Goal: Task Accomplishment & Management: Complete application form

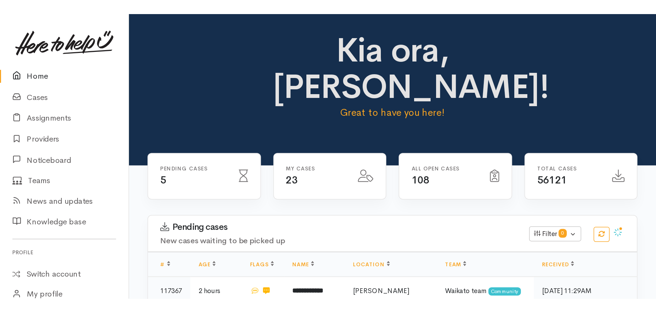
scroll to position [309, 0]
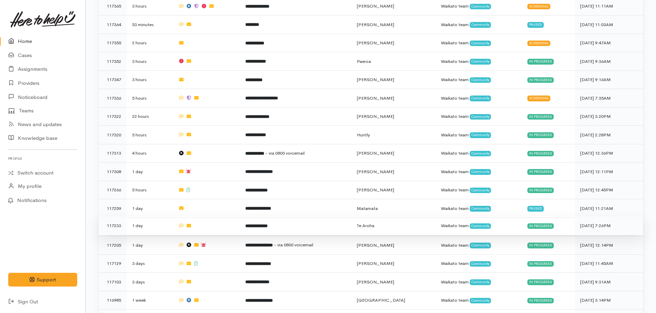
scroll to position [307, 0]
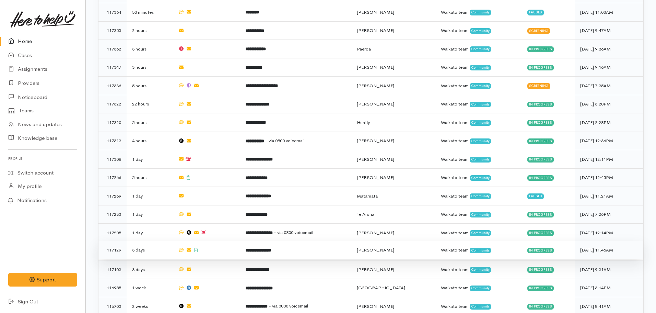
click at [271, 248] on b "**********" at bounding box center [258, 250] width 26 height 4
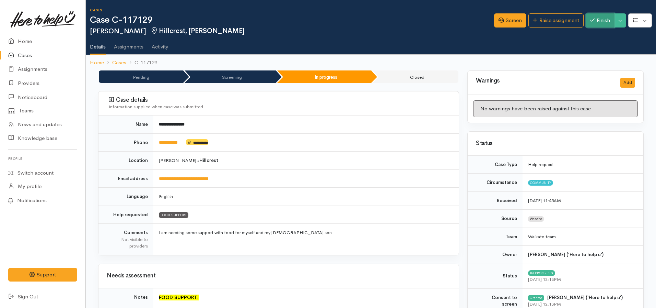
click at [607, 22] on button "Finish" at bounding box center [600, 20] width 29 height 14
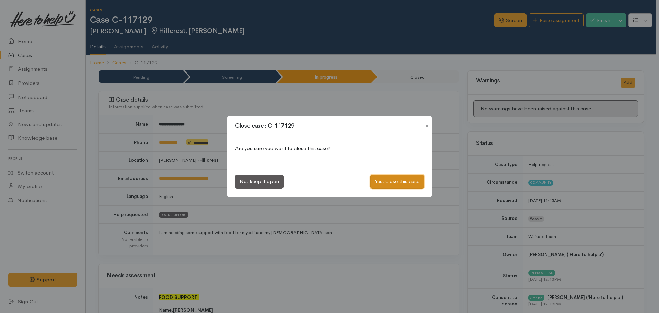
click at [391, 180] on button "Yes, close this case" at bounding box center [397, 181] width 54 height 14
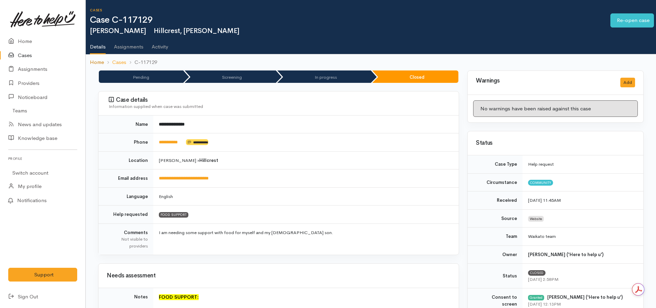
click at [100, 60] on link "Home" at bounding box center [97, 62] width 14 height 8
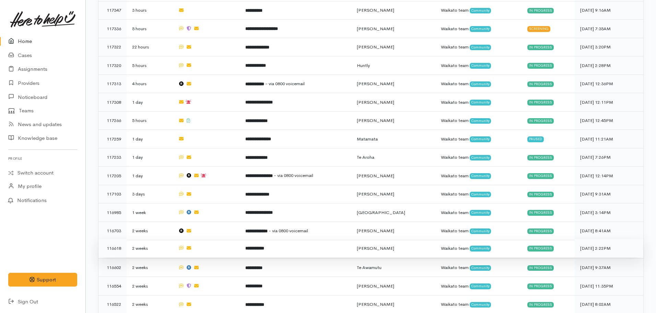
scroll to position [378, 0]
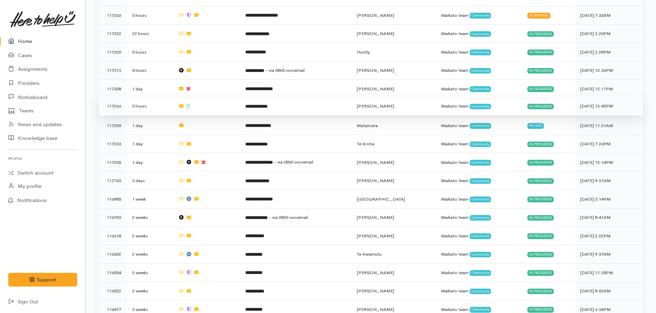
click at [268, 104] on b "**********" at bounding box center [256, 106] width 22 height 4
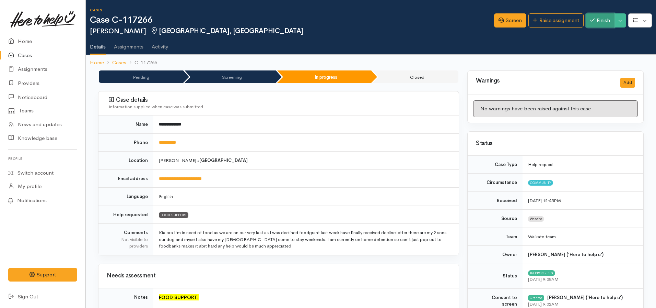
click at [604, 19] on button "Finish" at bounding box center [600, 20] width 29 height 14
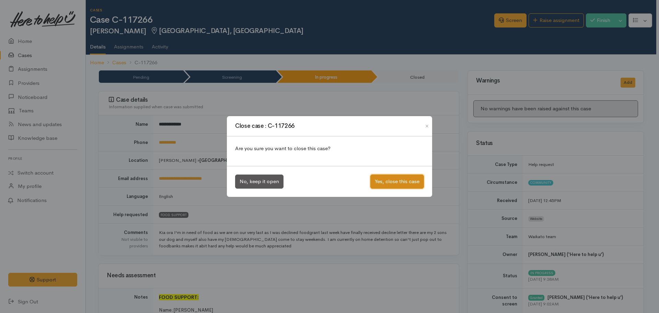
click at [396, 185] on button "Yes, close this case" at bounding box center [397, 181] width 54 height 14
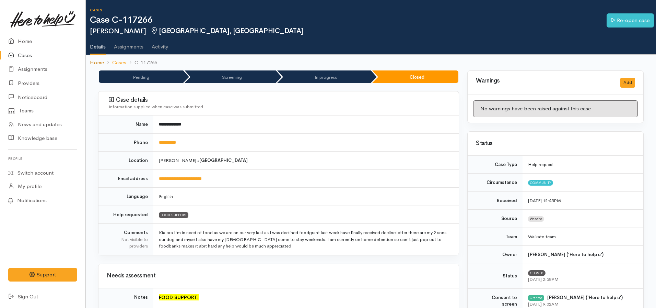
click at [99, 63] on link "Home" at bounding box center [97, 63] width 14 height 8
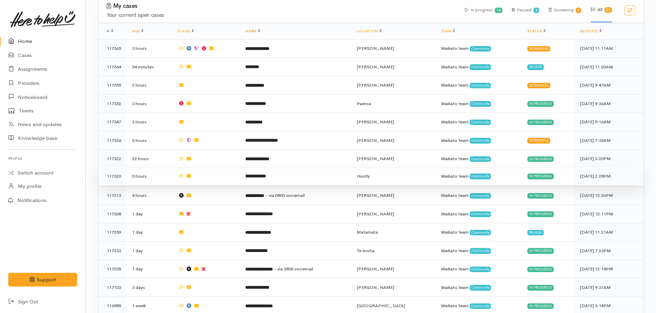
scroll to position [240, 0]
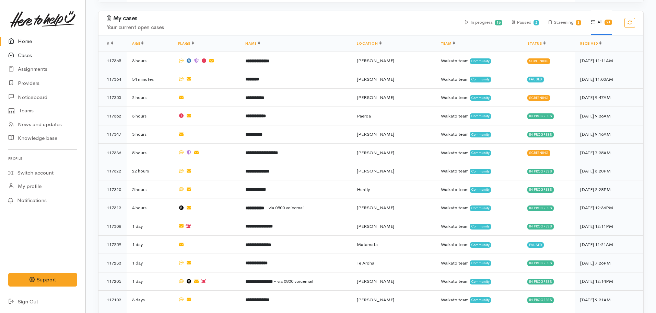
click at [35, 53] on link "Cases" at bounding box center [42, 55] width 85 height 14
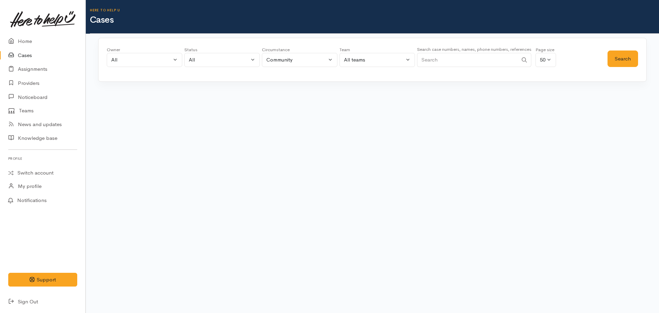
click at [468, 65] on input "Search" at bounding box center [467, 60] width 101 height 14
type input "02040523688"
click at [625, 60] on button "Search" at bounding box center [623, 58] width 31 height 17
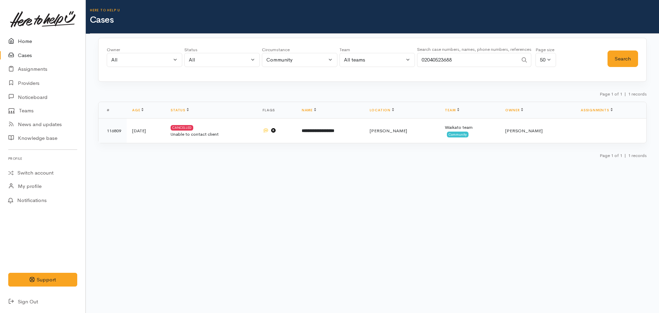
click at [24, 39] on link "Home" at bounding box center [42, 41] width 85 height 14
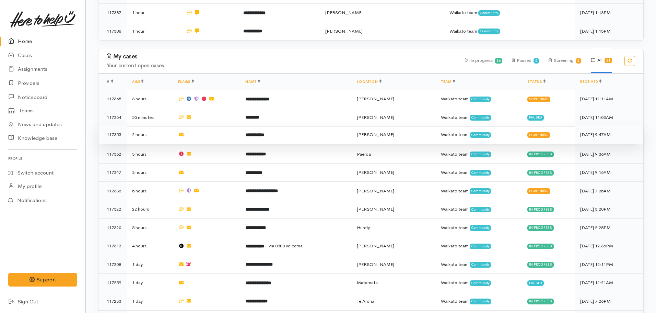
scroll to position [206, 0]
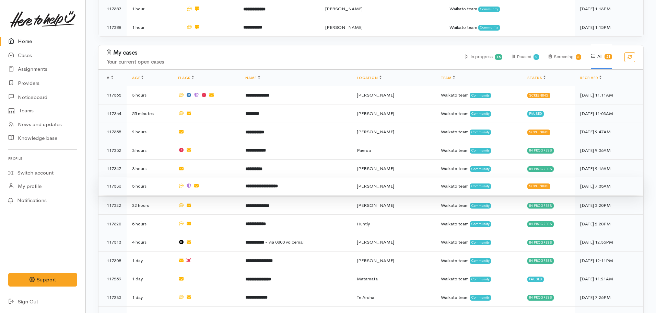
click at [274, 184] on b "**********" at bounding box center [261, 186] width 33 height 4
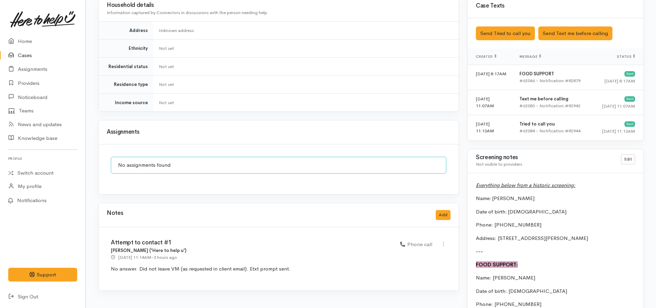
scroll to position [446, 0]
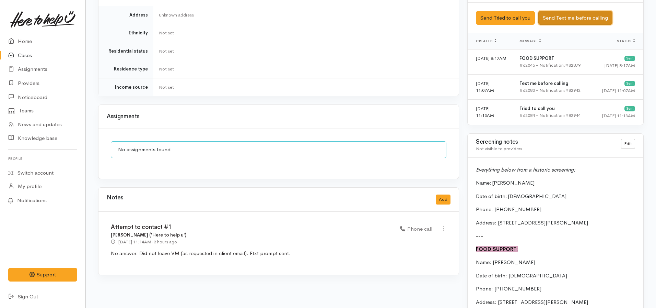
click at [564, 11] on button "Send Text me before calling" at bounding box center [576, 18] width 74 height 14
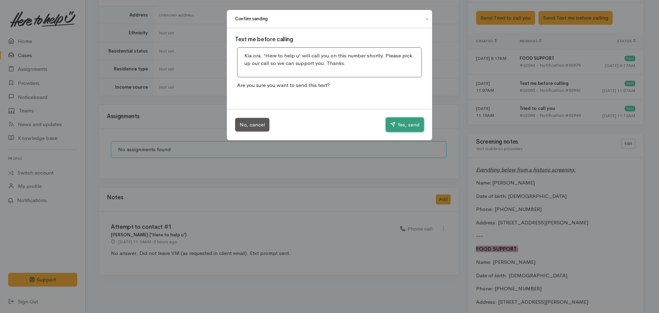
click at [397, 124] on button "Yes, send" at bounding box center [405, 124] width 38 height 14
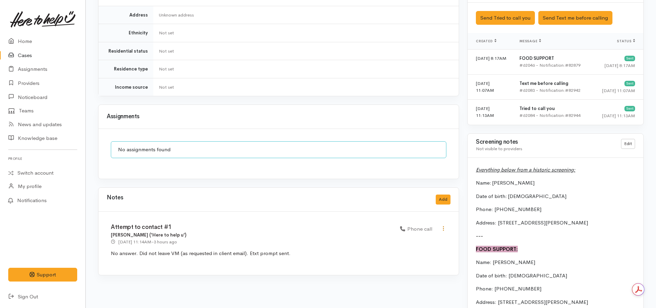
click at [444, 225] on icon at bounding box center [444, 228] width 6 height 6
click at [417, 236] on link "Edit" at bounding box center [419, 241] width 54 height 11
select select "3"
type input "Attempt to contact #1"
select select "3"
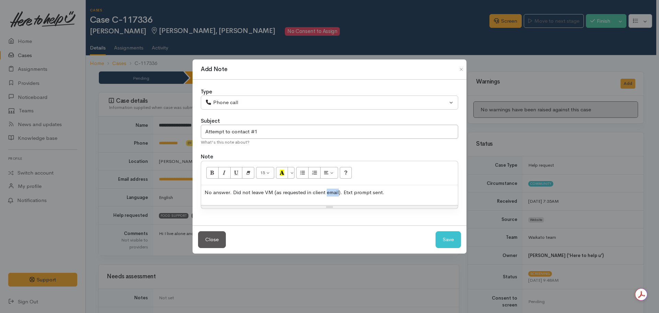
drag, startPoint x: 339, startPoint y: 191, endPoint x: 327, endPoint y: 192, distance: 11.8
click at [327, 192] on p "No answer. Did not leave VM (as requested in client email). Etxt prompt sent." at bounding box center [330, 192] width 250 height 8
click at [436, 231] on button "Save" at bounding box center [448, 239] width 25 height 17
select select "1"
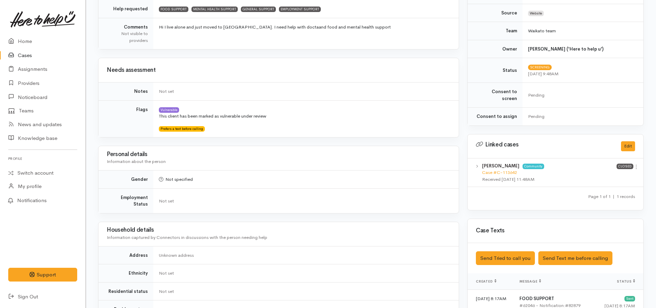
scroll to position [309, 0]
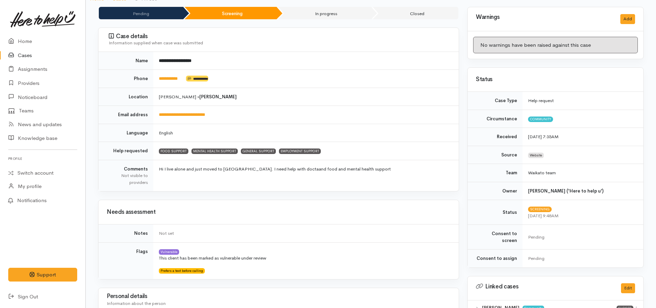
scroll to position [28, 0]
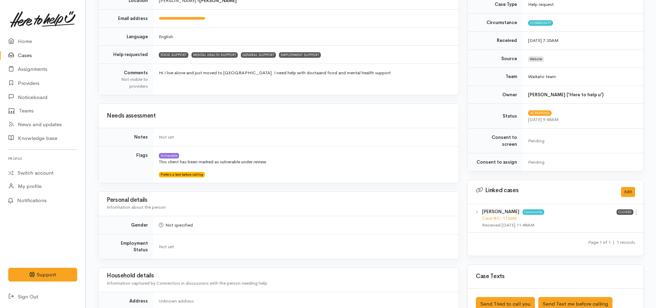
scroll to position [69, 0]
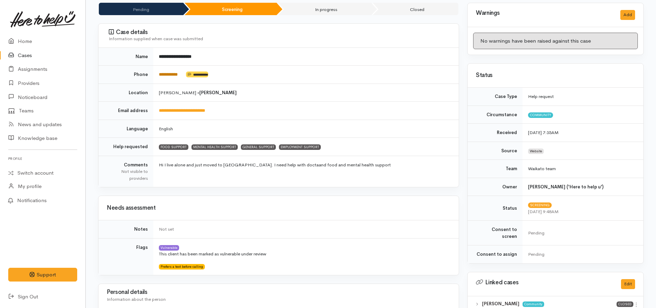
click at [172, 76] on link "**********" at bounding box center [168, 74] width 19 height 4
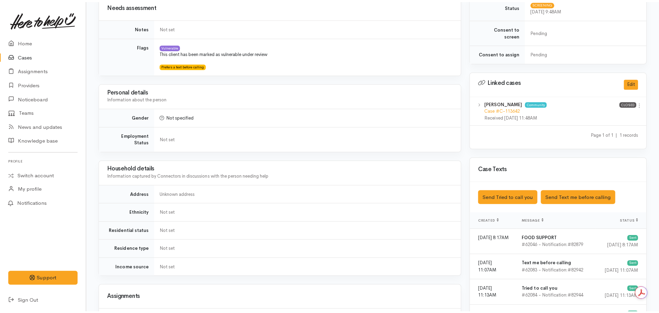
scroll to position [275, 0]
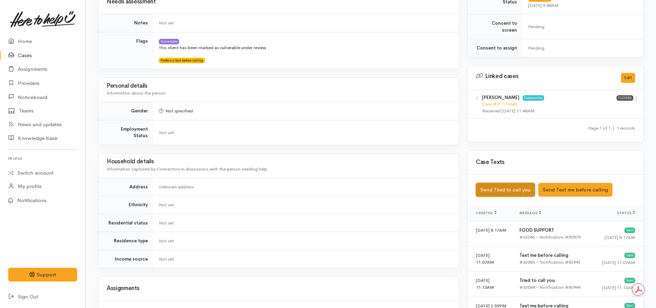
click at [495, 184] on button "Send Tried to call you" at bounding box center [505, 190] width 59 height 14
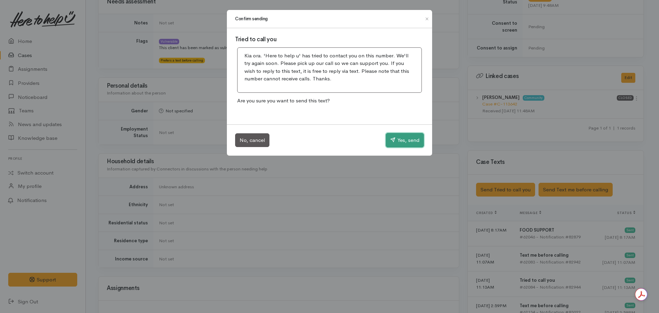
click at [396, 142] on button "Yes, send" at bounding box center [405, 140] width 38 height 14
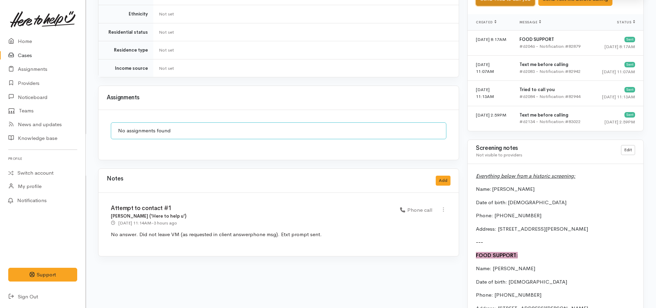
scroll to position [481, 0]
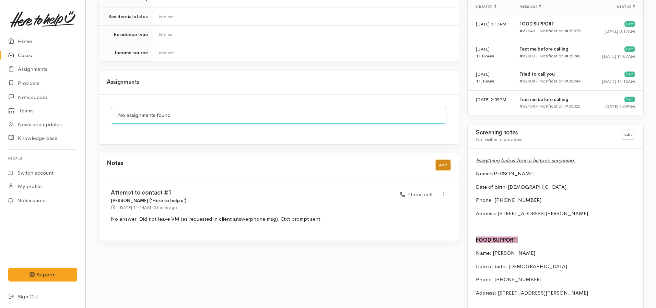
click at [446, 160] on button "Add" at bounding box center [443, 165] width 15 height 10
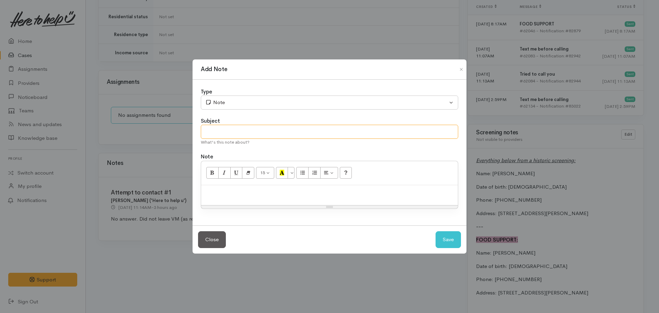
click at [263, 135] on input "text" at bounding box center [330, 132] width 258 height 14
type input "Attempt to contact #2"
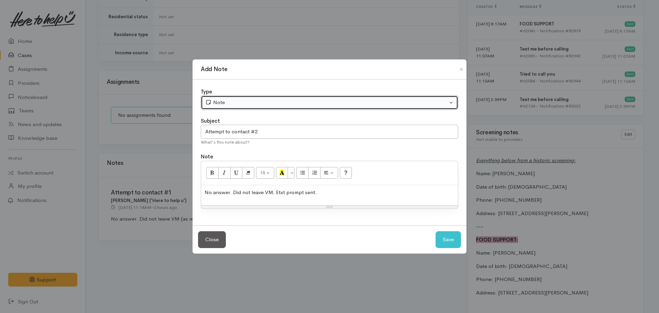
click at [235, 102] on div "Note" at bounding box center [326, 103] width 242 height 8
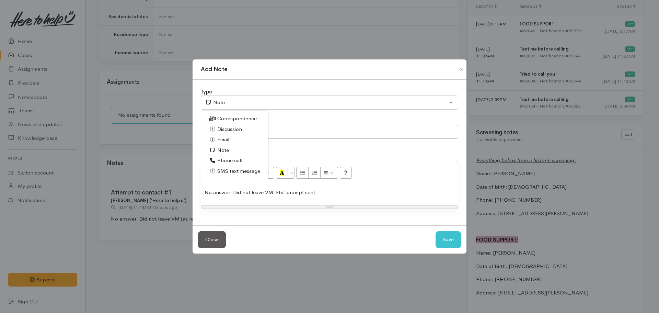
click at [222, 162] on span "Phone call" at bounding box center [229, 161] width 25 height 8
select select "3"
click at [447, 238] on button "Save" at bounding box center [448, 239] width 25 height 17
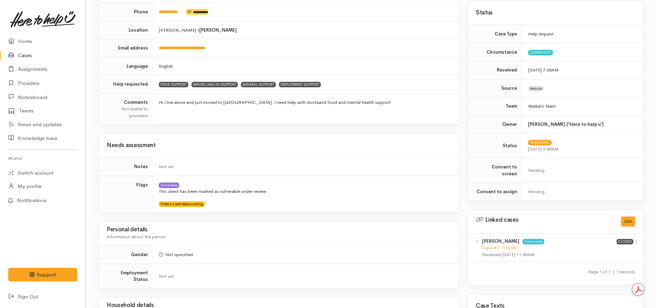
scroll to position [69, 0]
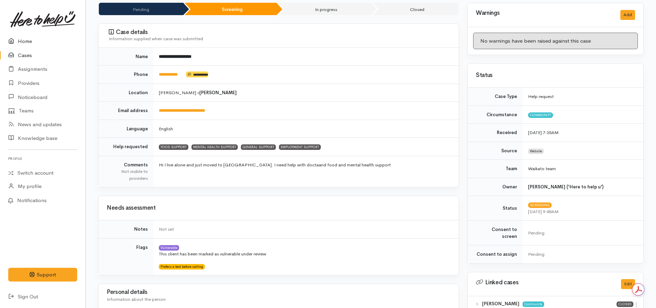
click at [36, 39] on link "Home" at bounding box center [42, 41] width 85 height 14
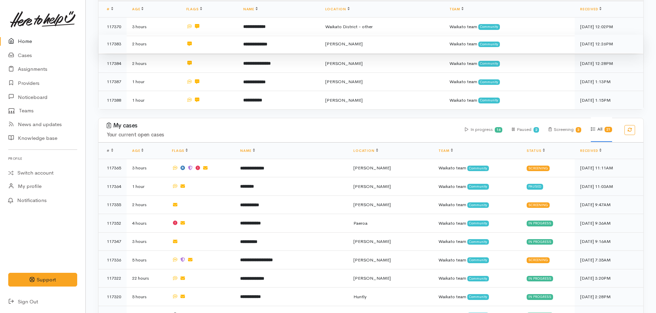
scroll to position [137, 0]
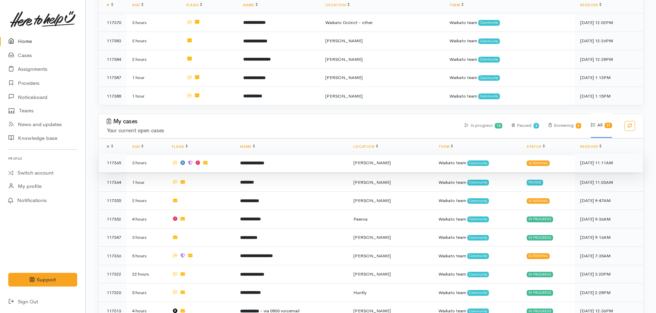
click at [264, 162] on b "**********" at bounding box center [252, 163] width 24 height 4
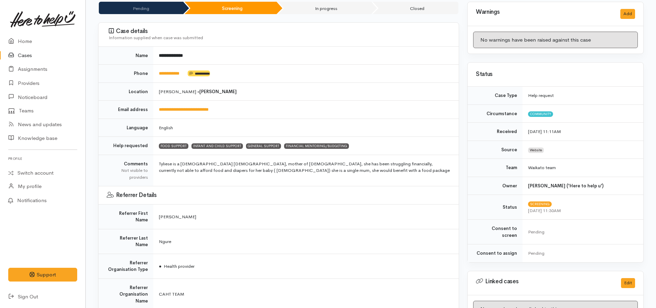
scroll to position [240, 0]
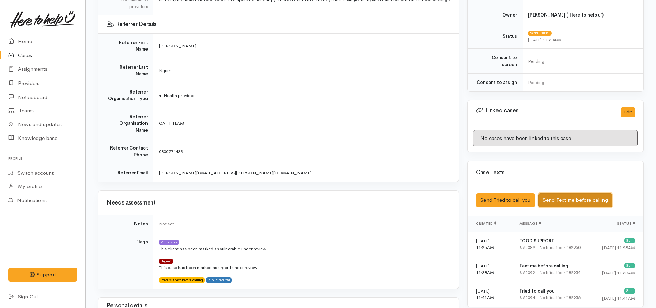
click at [575, 194] on button "Send Text me before calling" at bounding box center [576, 200] width 74 height 14
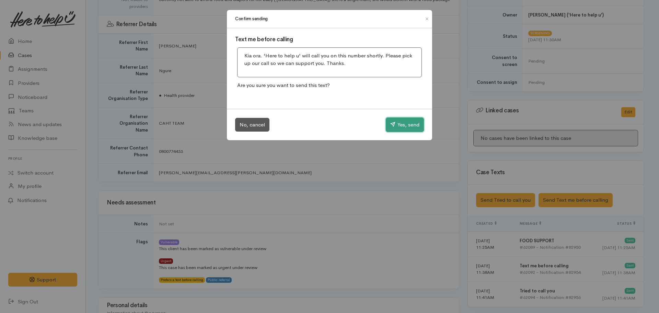
click at [394, 126] on button "Yes, send" at bounding box center [405, 124] width 38 height 14
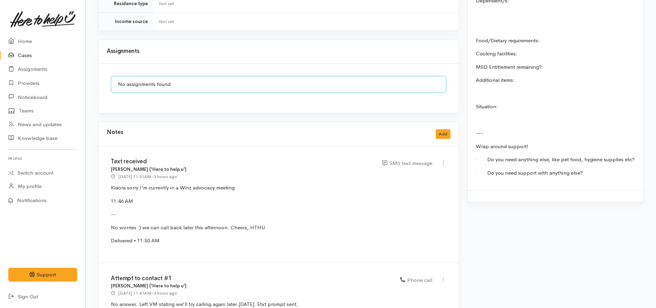
scroll to position [491, 0]
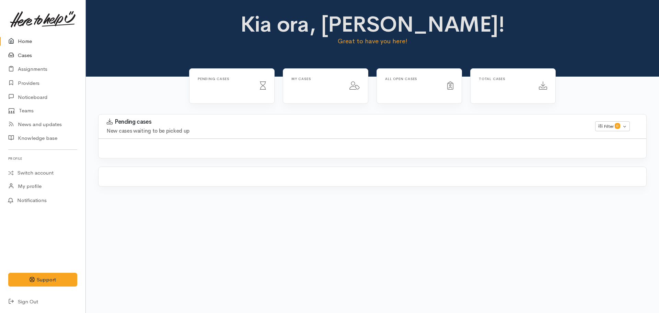
click at [19, 52] on link "Cases" at bounding box center [42, 55] width 85 height 14
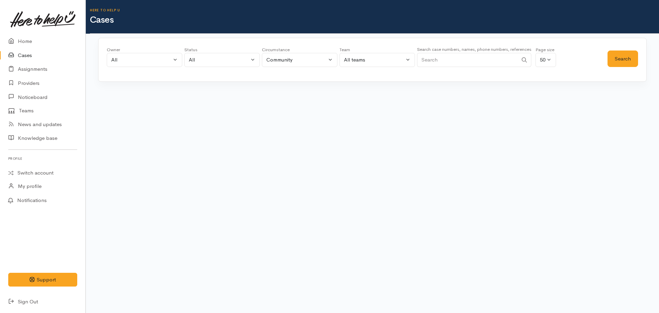
click at [441, 54] on input "Search" at bounding box center [467, 60] width 101 height 14
type input "0224650540"
click at [613, 56] on button "Search" at bounding box center [623, 58] width 31 height 17
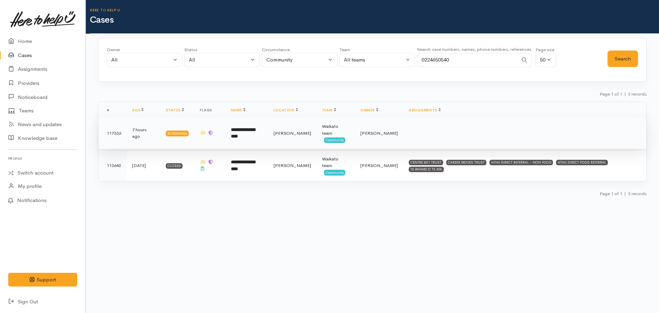
click at [238, 121] on td "**********" at bounding box center [247, 133] width 43 height 32
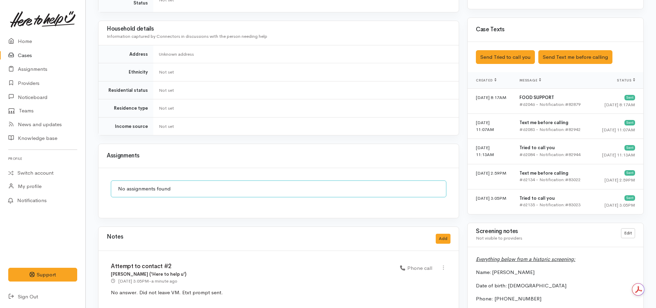
scroll to position [481, 0]
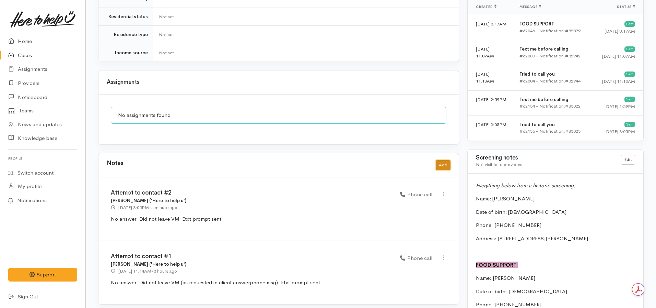
click at [449, 160] on button "Add" at bounding box center [443, 165] width 15 height 10
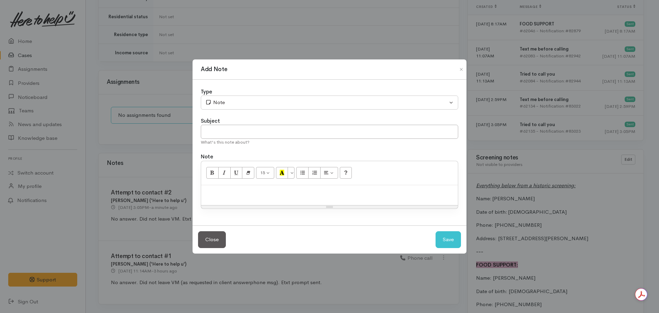
click at [242, 192] on p at bounding box center [330, 192] width 250 height 8
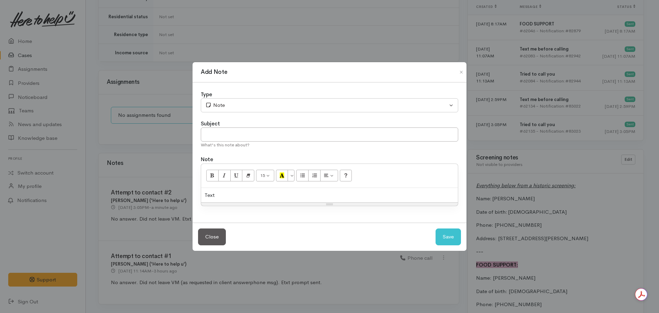
click at [250, 198] on div "Text" at bounding box center [329, 195] width 257 height 15
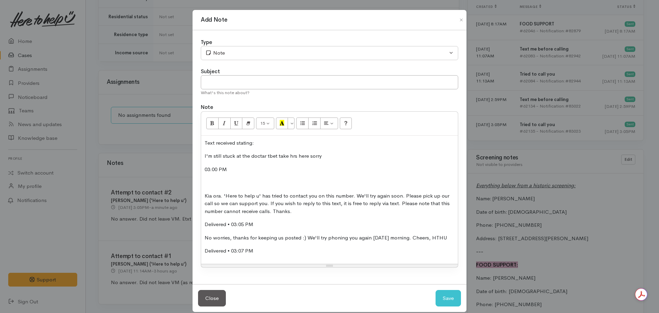
click at [212, 180] on p at bounding box center [330, 183] width 250 height 8
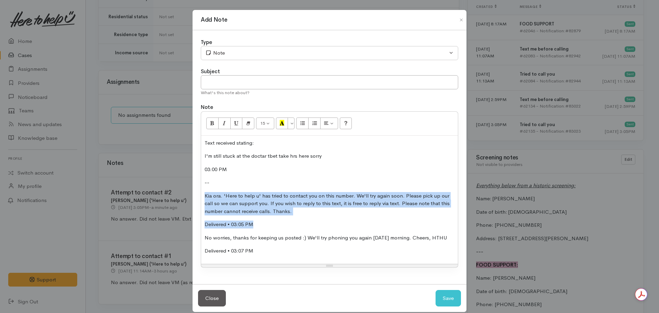
drag, startPoint x: 265, startPoint y: 224, endPoint x: 182, endPoint y: 195, distance: 87.6
click at [182, 195] on div "Add Note Type Correspondence Discussion Email Note Phone call SMS text message …" at bounding box center [329, 156] width 659 height 313
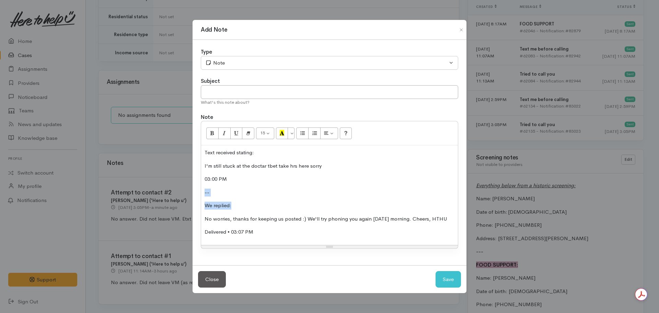
drag, startPoint x: 239, startPoint y: 202, endPoint x: 188, endPoint y: 194, distance: 52.1
click at [188, 194] on div "Add Note Type Correspondence Discussion Email Note Phone call SMS text message …" at bounding box center [329, 156] width 659 height 313
click at [263, 190] on p "--" at bounding box center [330, 192] width 250 height 8
click at [230, 206] on p "We replied:" at bounding box center [330, 206] width 250 height 8
drag, startPoint x: 232, startPoint y: 205, endPoint x: 190, endPoint y: 205, distance: 42.2
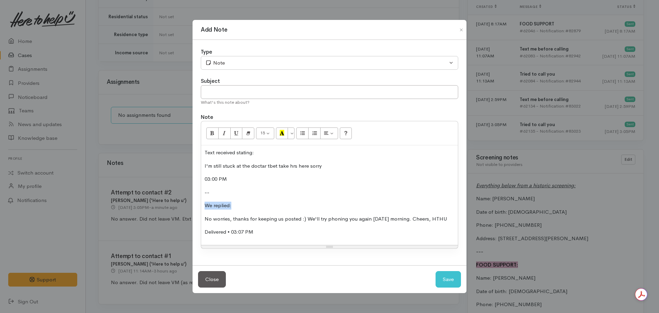
click at [189, 205] on div "Add Note Type Correspondence Discussion Email Note Phone call SMS text message …" at bounding box center [329, 156] width 659 height 313
click at [229, 133] on button "Italic (CTRL+I)" at bounding box center [224, 133] width 12 height 12
drag, startPoint x: 261, startPoint y: 153, endPoint x: 211, endPoint y: 145, distance: 50.9
click at [199, 152] on div "Type Correspondence Discussion Email Note Phone call SMS text message Note Subj…" at bounding box center [330, 152] width 274 height 225
click at [225, 133] on icon "Italic (CTRL+I)" at bounding box center [224, 133] width 4 height 6
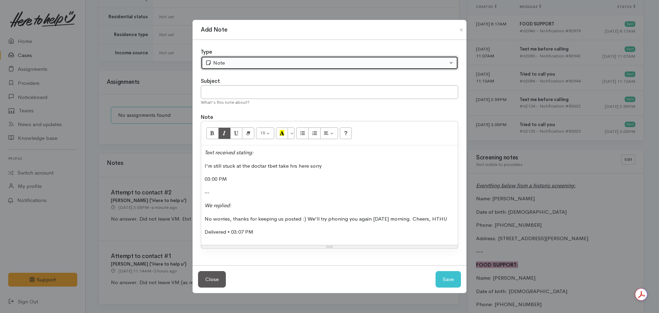
click at [247, 63] on div "Note" at bounding box center [326, 63] width 242 height 8
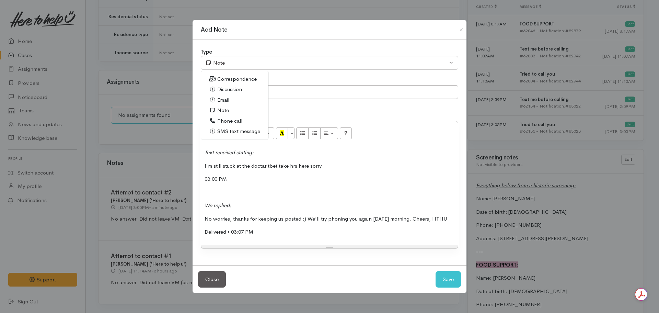
click at [230, 130] on span "SMS text message" at bounding box center [238, 131] width 43 height 8
click at [445, 281] on button "Save" at bounding box center [448, 279] width 25 height 17
select select "1"
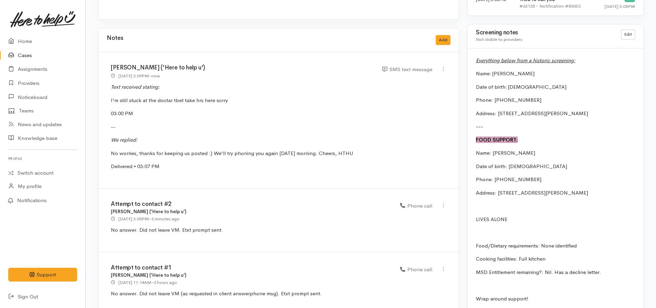
scroll to position [584, 0]
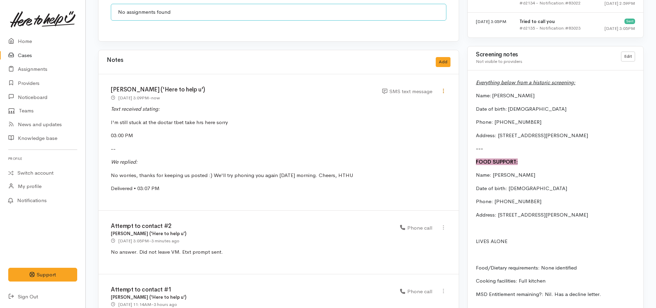
click at [444, 88] on icon at bounding box center [444, 91] width 6 height 6
click at [400, 99] on link "Edit" at bounding box center [419, 104] width 54 height 11
select select "5"
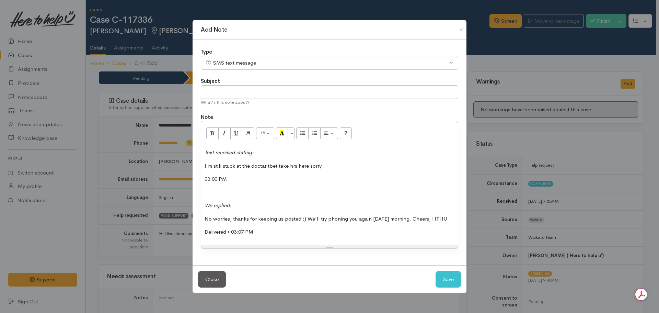
click at [266, 233] on p "Delivered • 03:07 PM" at bounding box center [330, 232] width 250 height 8
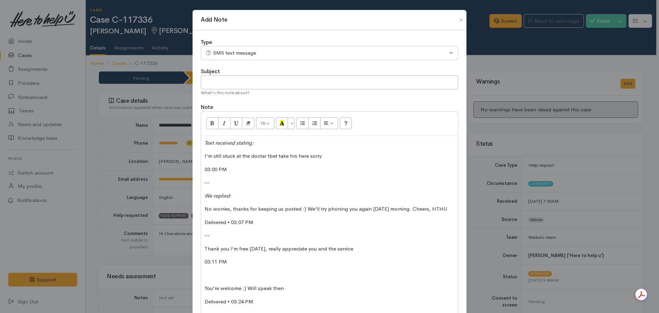
click at [207, 274] on p at bounding box center [330, 275] width 250 height 8
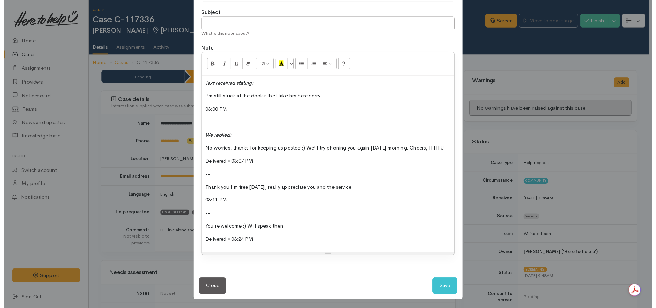
scroll to position [60, 0]
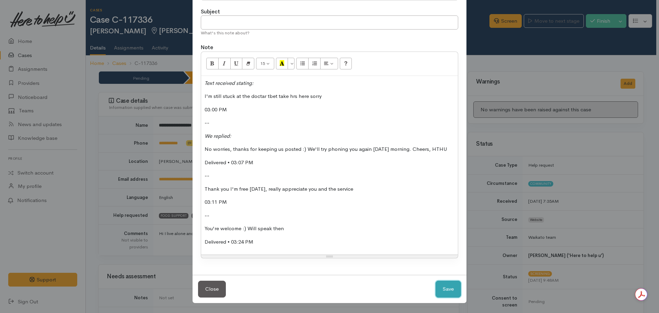
click at [437, 288] on button "Save" at bounding box center [448, 289] width 25 height 17
select select "1"
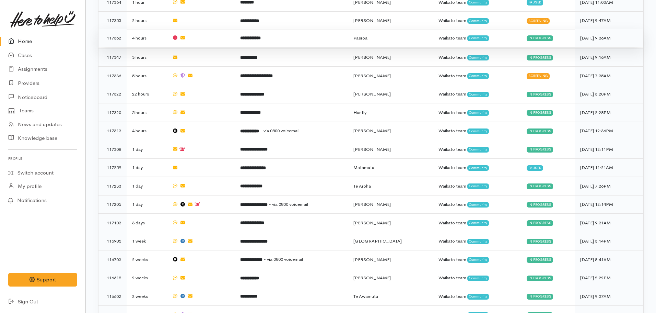
scroll to position [210, 0]
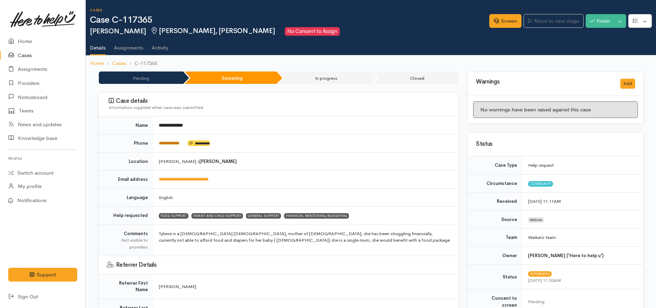
click at [168, 142] on link "**********" at bounding box center [169, 143] width 21 height 4
click at [494, 25] on link "Screen" at bounding box center [506, 21] width 32 height 14
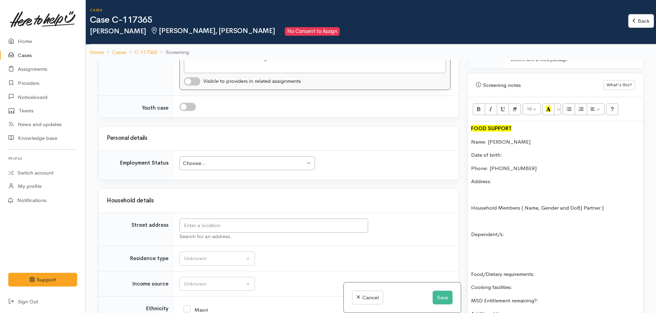
scroll to position [755, 0]
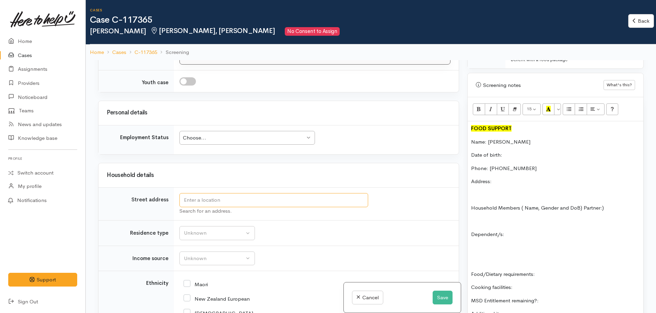
click at [221, 205] on input "text" at bounding box center [274, 200] width 189 height 14
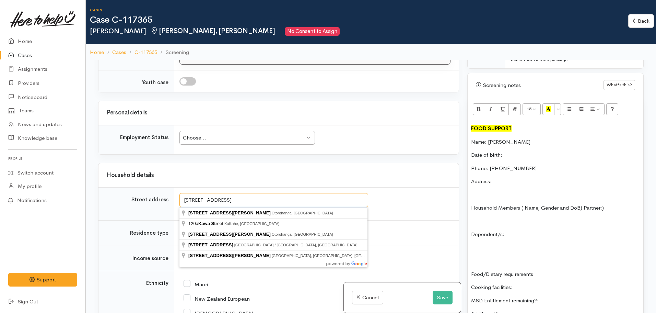
click at [200, 199] on input "120A Kawa St" at bounding box center [274, 200] width 189 height 14
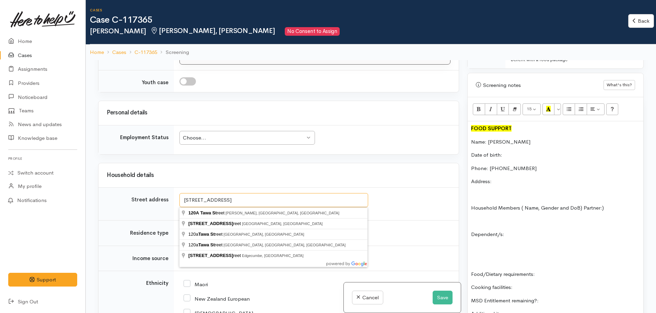
click at [226, 195] on input "120A Tawa St" at bounding box center [274, 200] width 189 height 14
type input "120A Tawa Street, Melville, Hamilton, New Zealand"
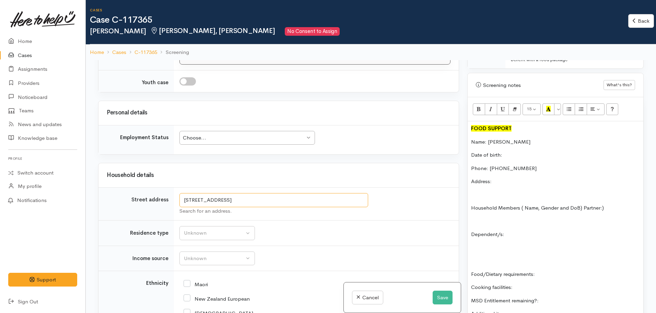
drag, startPoint x: 313, startPoint y: 199, endPoint x: 184, endPoint y: 213, distance: 130.5
click at [136, 213] on tr "Street address 120A Tawa Street, Melville, Hamilton, New Zealand Search for an …" at bounding box center [279, 203] width 361 height 33
click at [516, 153] on div "FOOD SUPPORT Name: Tyliese Pihama Date of birth: Phone: 02108839503 Address: Ho…" at bounding box center [556, 270] width 176 height 298
click at [519, 151] on p "Date of birth:" at bounding box center [555, 155] width 169 height 8
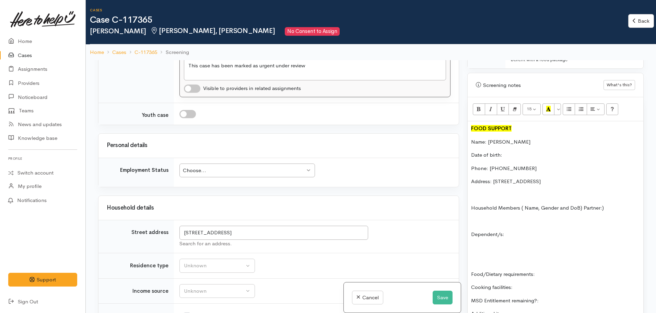
scroll to position [862, 0]
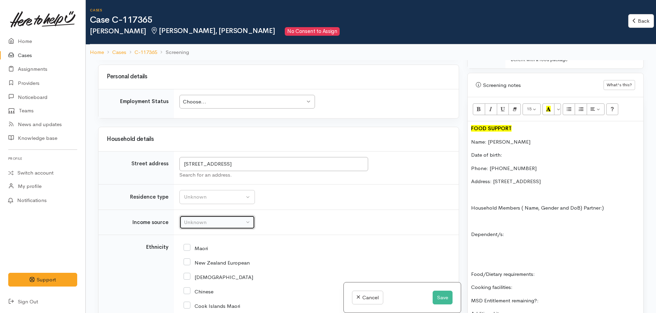
click at [214, 221] on div "Unknown" at bounding box center [214, 222] width 60 height 8
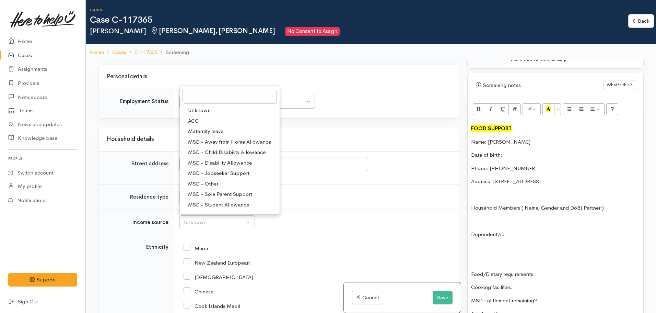
click at [224, 192] on span "MSD - Sole Parent Support" at bounding box center [220, 194] width 64 height 8
select select "7"
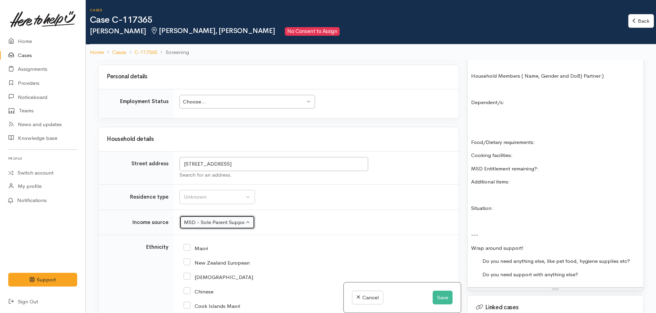
scroll to position [584, 0]
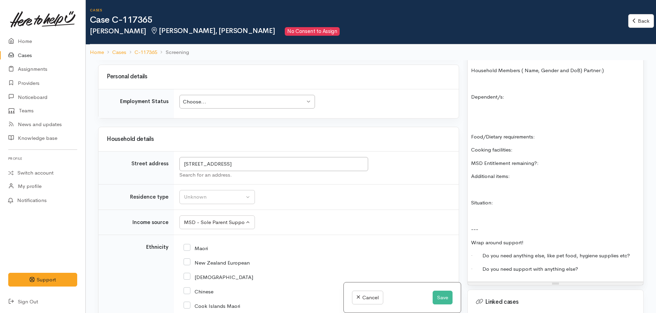
click at [564, 159] on p "MSD Entitlement remaining?:" at bounding box center [555, 163] width 169 height 8
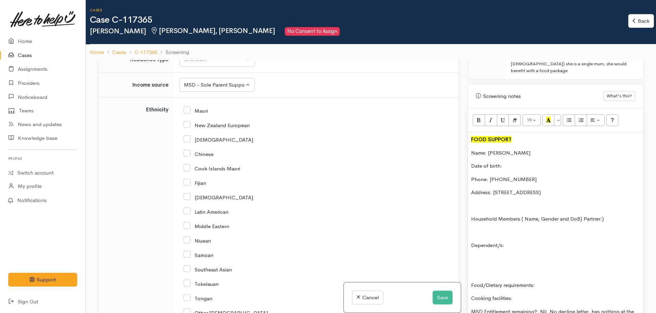
scroll to position [446, 0]
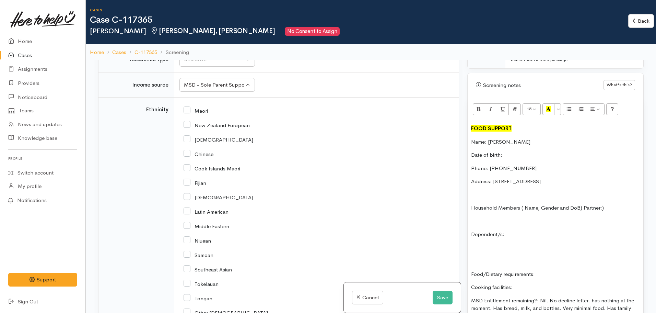
click at [477, 222] on div "FOOD SUPPORT Name: Tyliese Pihama Date of birth: Phone: 02108839503 Address: 12…" at bounding box center [556, 277] width 176 height 313
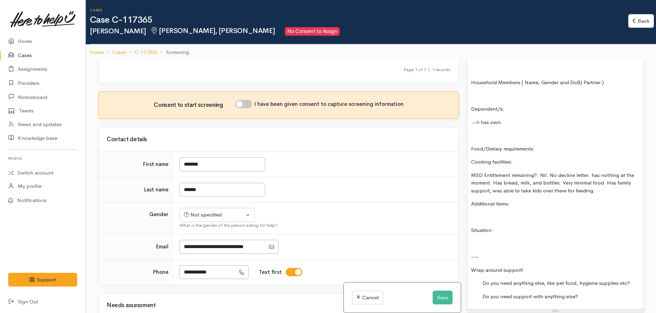
scroll to position [584, 0]
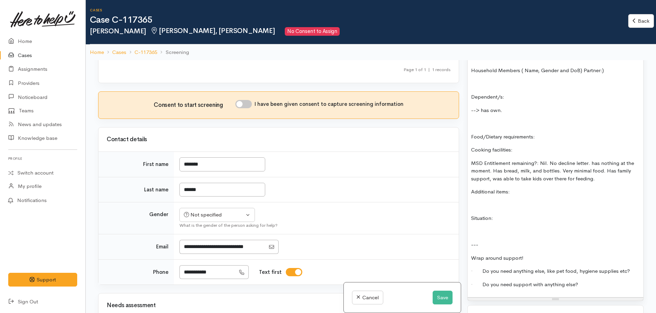
click at [585, 281] on p "· Do you need support with anything else?" at bounding box center [555, 285] width 169 height 8
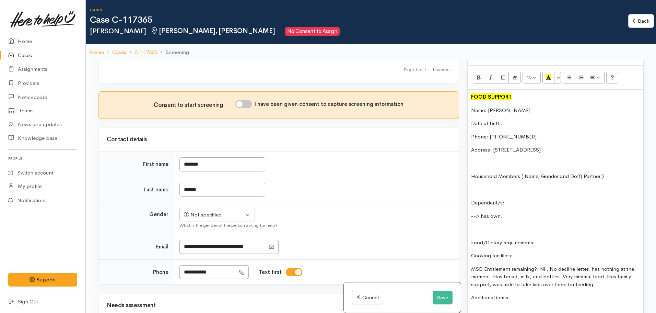
scroll to position [378, 0]
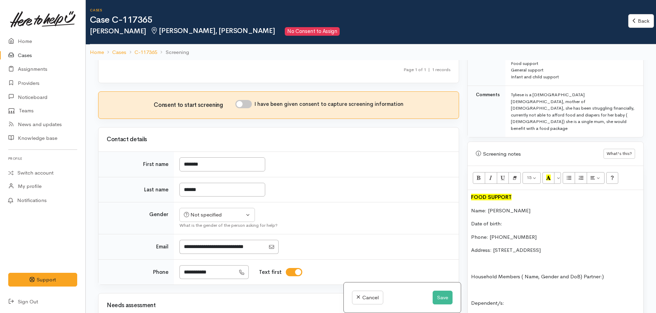
drag, startPoint x: 513, startPoint y: 204, endPoint x: 464, endPoint y: 188, distance: 52.0
click at [464, 188] on div "Warnings Add No warnings have been raised against this case Add Warning Title ●…" at bounding box center [556, 216] width 185 height 313
copy div "Name: Tyliese Pihama Date of birth: Phone: 02108839503 Address: 120A Tawa Stree…"
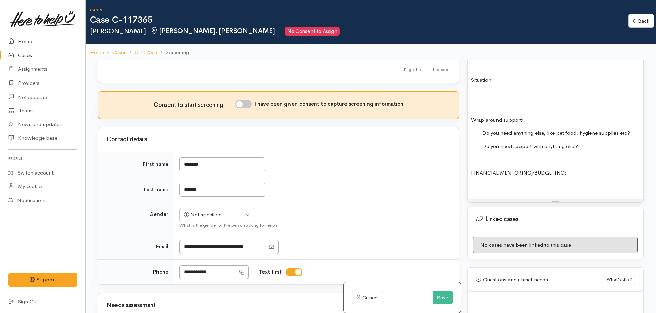
scroll to position [723, 0]
click at [477, 180] on p at bounding box center [555, 184] width 169 height 8
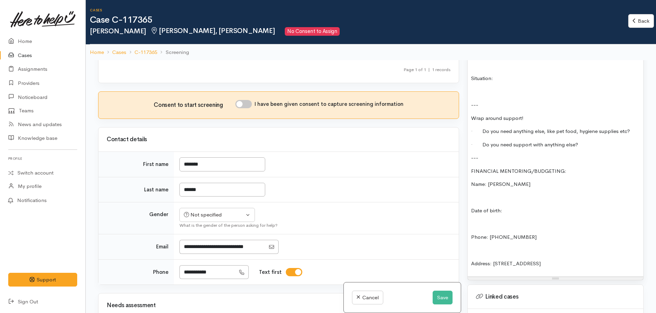
click at [469, 191] on div "FOOD SUPPORT Name: Tyliese Pihama Date of birth: Phone: 02108839503 Address: 12…" at bounding box center [556, 60] width 176 height 432
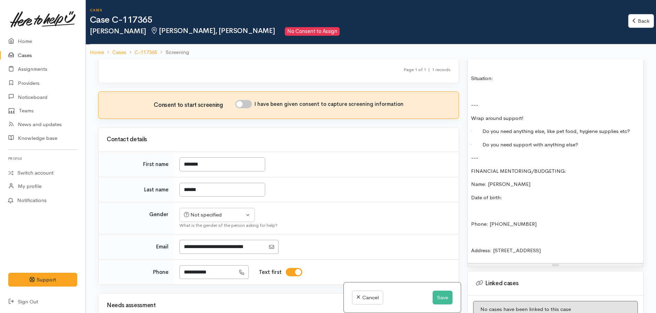
click at [470, 203] on div "FOOD SUPPORT Name: Tyliese Pihama Date of birth: Phone: 02108839503 Address: 12…" at bounding box center [556, 53] width 176 height 419
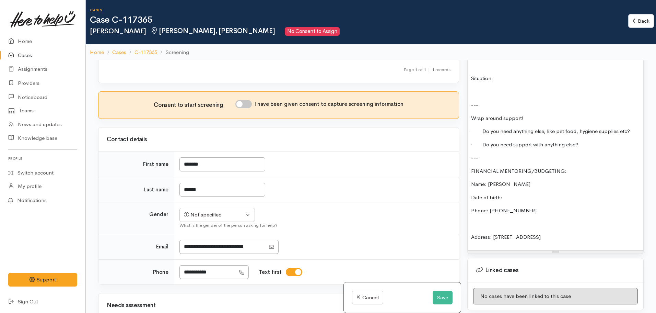
click at [619, 233] on p "Address: 120A Tawa Street, Melville, Hamilton, New Zealand" at bounding box center [555, 237] width 169 height 8
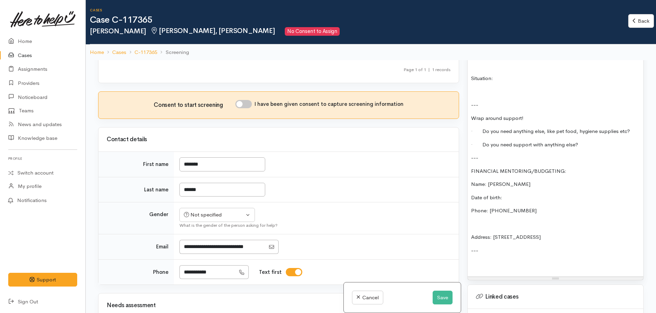
click at [487, 260] on p at bounding box center [555, 264] width 169 height 8
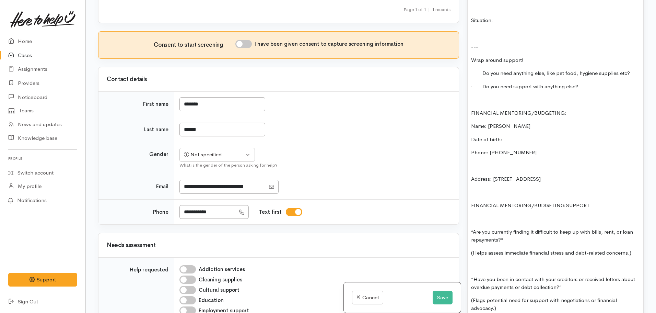
scroll to position [733, 0]
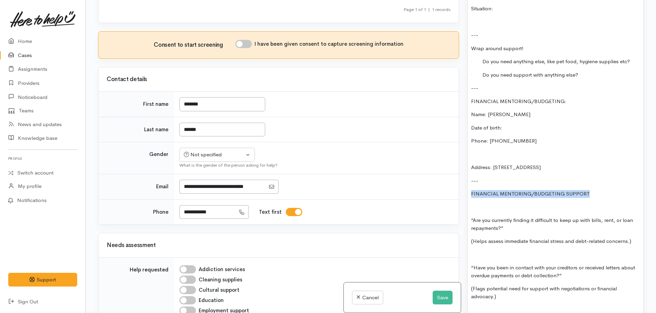
drag, startPoint x: 596, startPoint y: 174, endPoint x: 460, endPoint y: 171, distance: 136.3
click at [460, 171] on div "Related cases There are other cases potentially from the same person, address o…" at bounding box center [371, 156] width 554 height 313
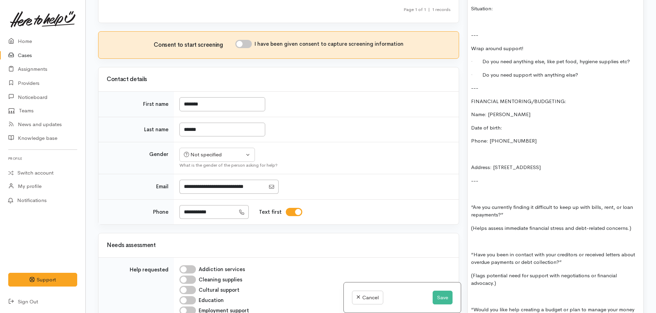
click at [478, 190] on p at bounding box center [555, 194] width 169 height 8
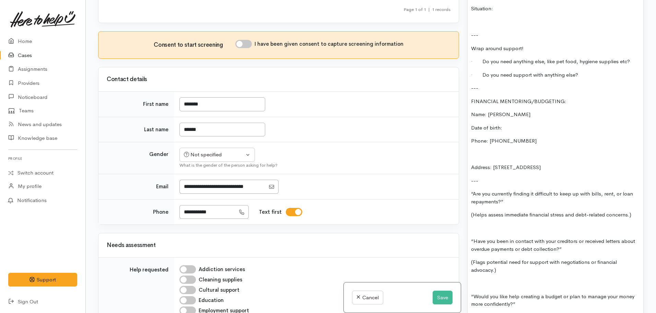
click at [476, 224] on p at bounding box center [555, 228] width 169 height 8
click at [571, 237] on p "“Have you been in contact with your creditors or received letters about overdue…" at bounding box center [555, 244] width 169 height 15
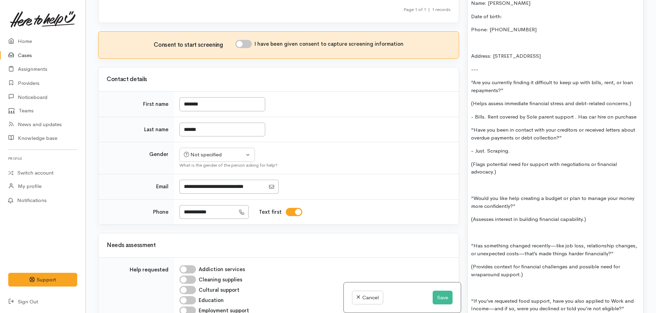
scroll to position [870, 0]
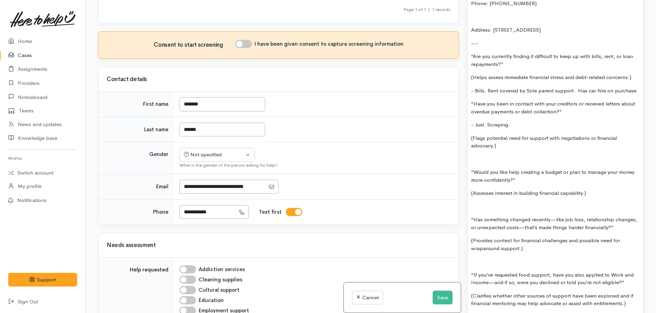
click at [478, 203] on p at bounding box center [555, 207] width 169 height 8
click at [479, 258] on p at bounding box center [555, 262] width 169 height 8
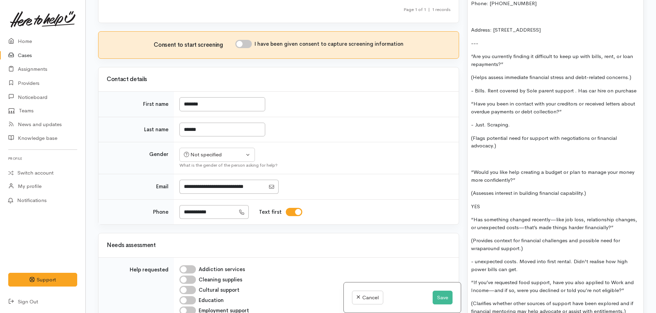
click at [523, 258] on p "- unexpected costs. Moved into first rental. Didn't realise how high power bill…" at bounding box center [555, 265] width 169 height 15
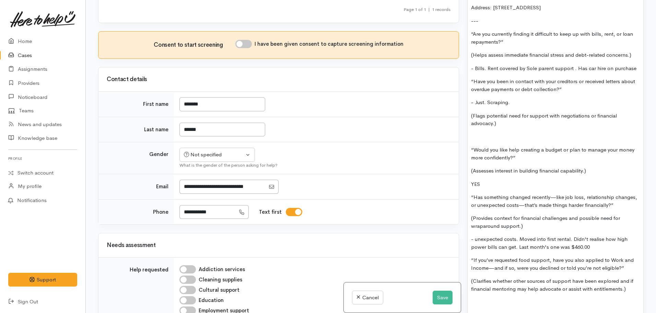
scroll to position [905, 0]
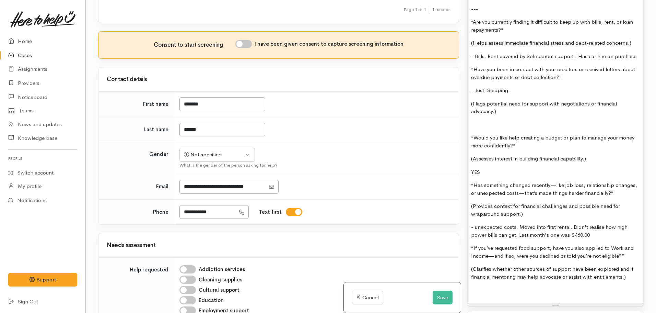
click at [481, 286] on p at bounding box center [555, 290] width 169 height 8
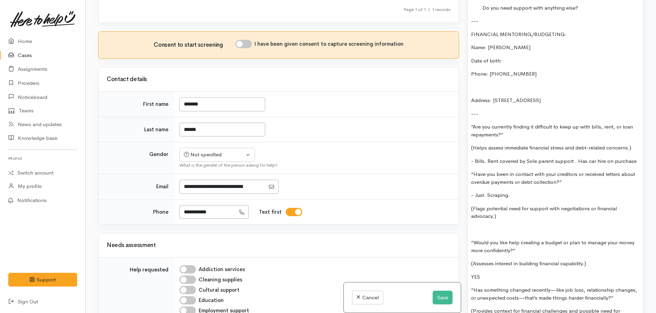
scroll to position [767, 0]
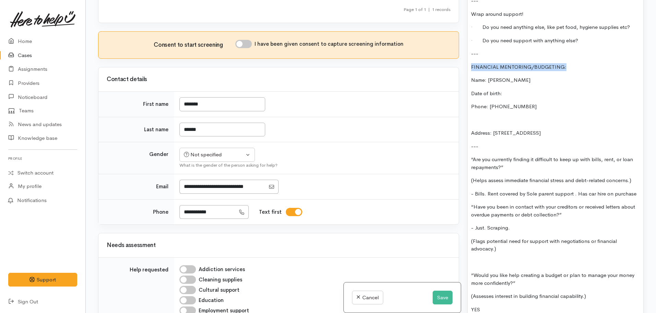
drag, startPoint x: 573, startPoint y: 44, endPoint x: 472, endPoint y: 44, distance: 101.3
click at [472, 63] on p "FINANCIAL MENTORING/BUDGETING:" at bounding box center [555, 67] width 169 height 8
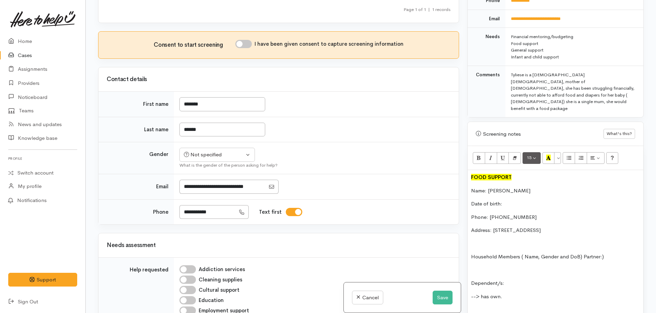
scroll to position [321, 0]
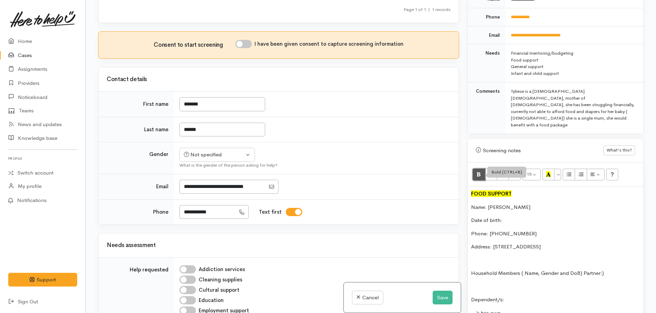
click at [477, 171] on icon "Bold (CTRL+B)" at bounding box center [479, 174] width 4 height 6
click at [549, 171] on icon "Recent Color" at bounding box center [549, 174] width 4 height 6
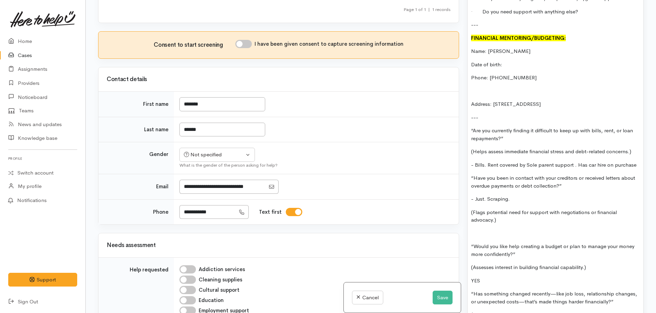
scroll to position [802, 0]
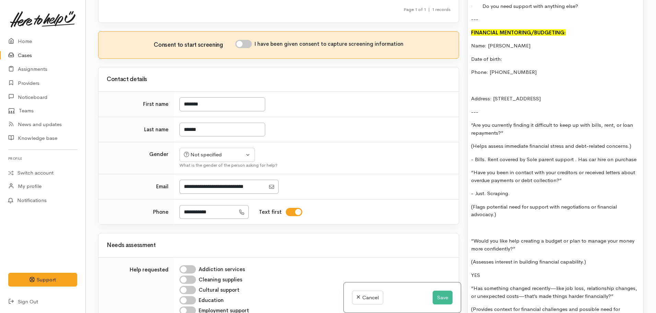
click at [515, 55] on p "Date of birth:" at bounding box center [555, 59] width 169 height 8
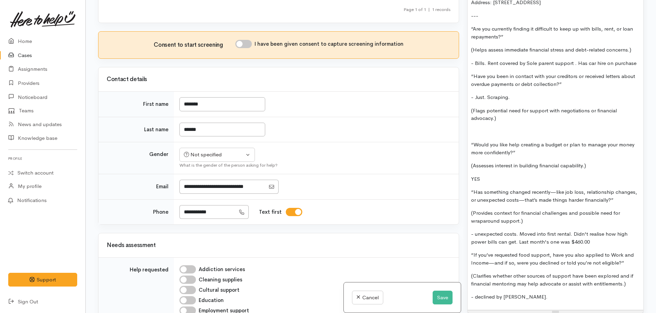
scroll to position [1008, 0]
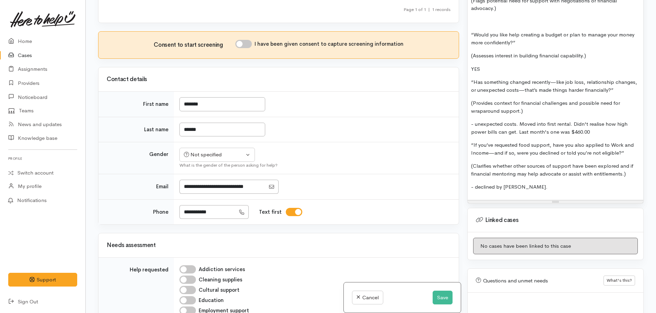
click at [548, 183] on p "- declined by WINZ." at bounding box center [555, 187] width 169 height 8
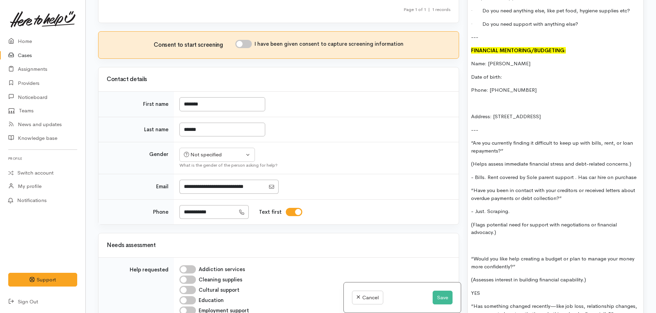
scroll to position [767, 0]
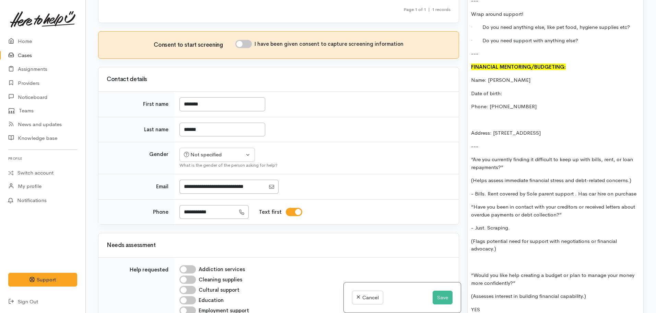
click at [641, 173] on div "FOOD SUPPORT Name: Tyliese Pihama Date of birth: Phone: 02108839503 Address: 12…" at bounding box center [556, 90] width 176 height 700
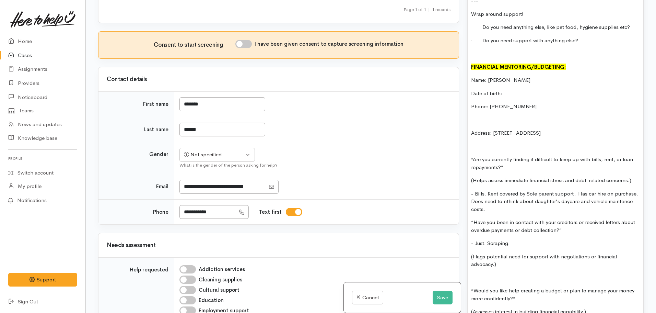
click at [509, 90] on p "Date of birth:" at bounding box center [555, 94] width 169 height 8
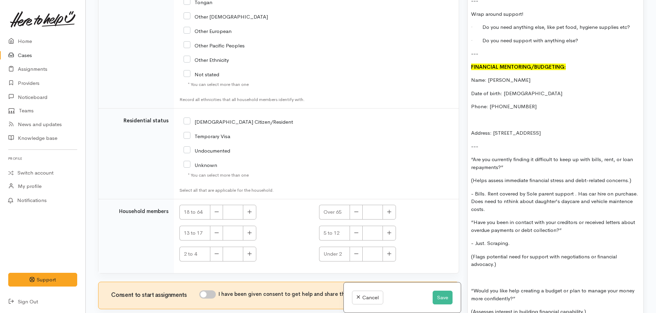
scroll to position [1274, 0]
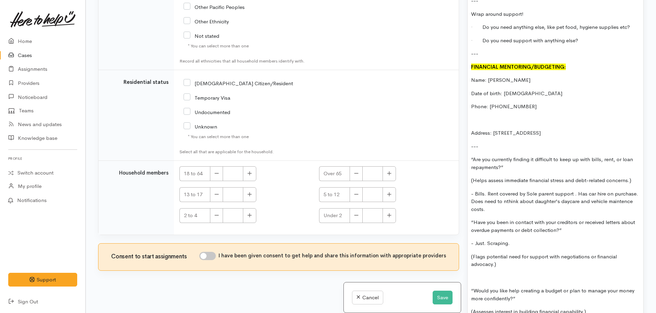
click at [185, 83] on input "[DEMOGRAPHIC_DATA] Citizen/Resident" at bounding box center [239, 83] width 110 height 6
checkbox input "true"
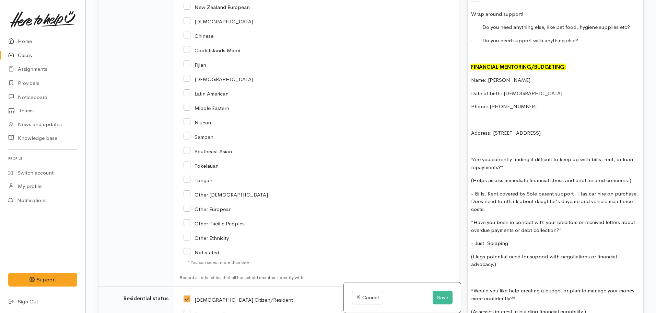
scroll to position [965, 0]
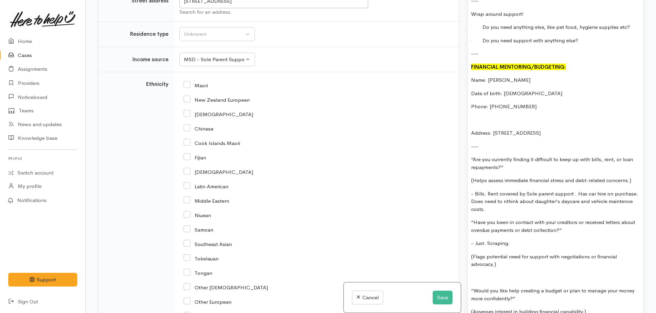
click at [189, 84] on input "Maori" at bounding box center [196, 85] width 24 height 6
checkbox input "true"
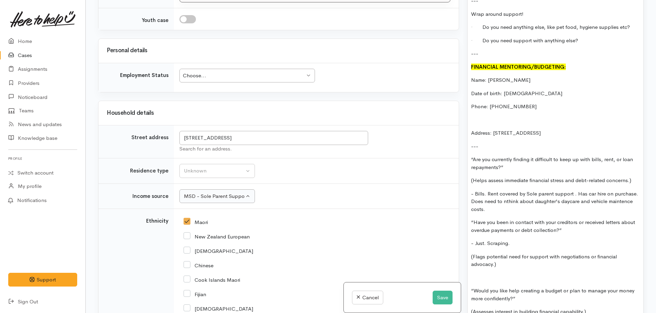
scroll to position [827, 0]
click at [221, 172] on div "Unknown" at bounding box center [214, 172] width 60 height 8
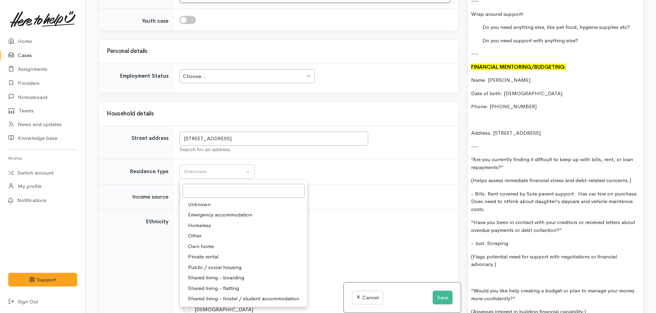
click at [203, 257] on span "Private rental" at bounding box center [203, 257] width 31 height 8
select select "2"
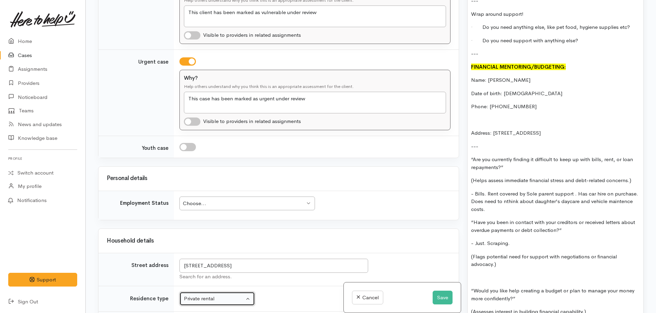
scroll to position [690, 0]
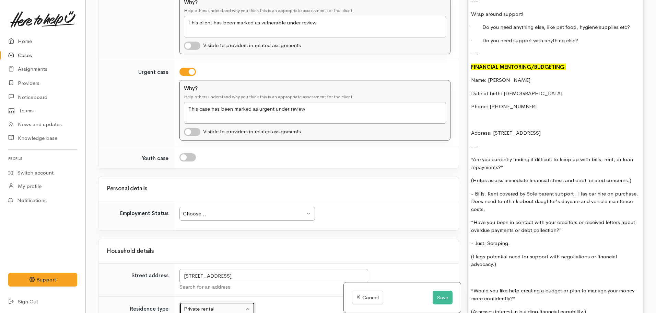
click at [188, 215] on div "Choose..." at bounding box center [244, 214] width 122 height 8
click at [394, 206] on td "Choose... Choose... Choose... Unknown Employed casually Employed full-time Empl…" at bounding box center [316, 215] width 285 height 29
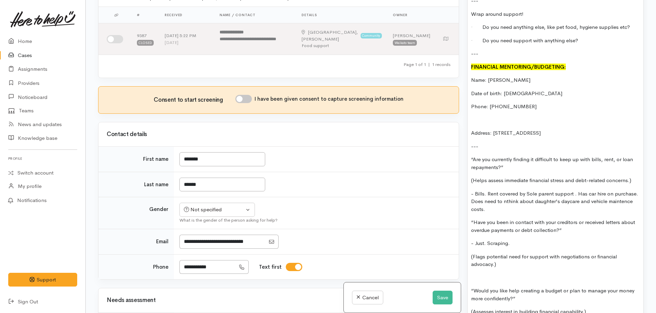
scroll to position [34, 0]
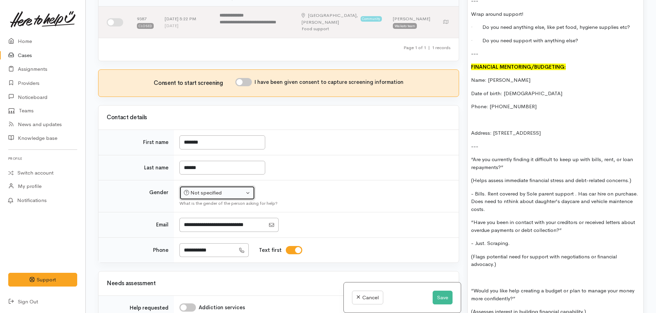
click at [226, 199] on button "Not specified" at bounding box center [218, 193] width 76 height 14
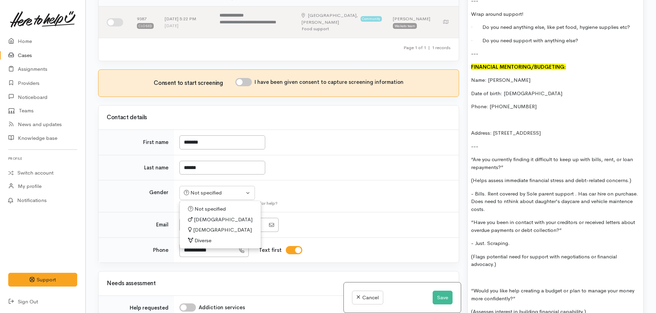
drag, startPoint x: 202, startPoint y: 231, endPoint x: 225, endPoint y: 223, distance: 24.6
click at [201, 230] on span "Female" at bounding box center [222, 230] width 59 height 8
select select "Female"
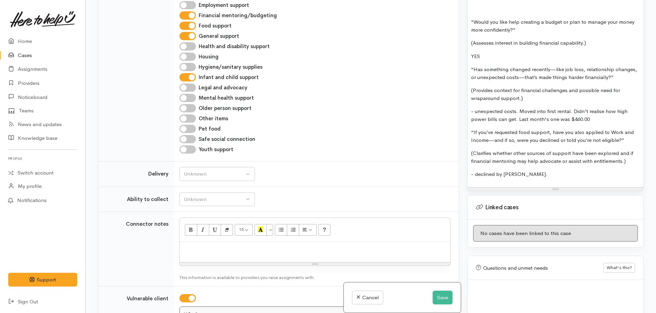
scroll to position [1042, 0]
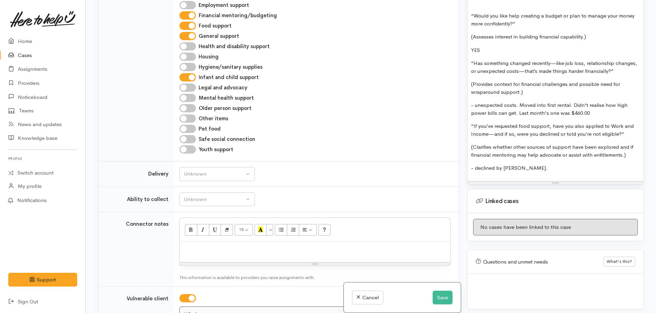
click at [536, 164] on p "- declined by WINZ." at bounding box center [555, 168] width 169 height 8
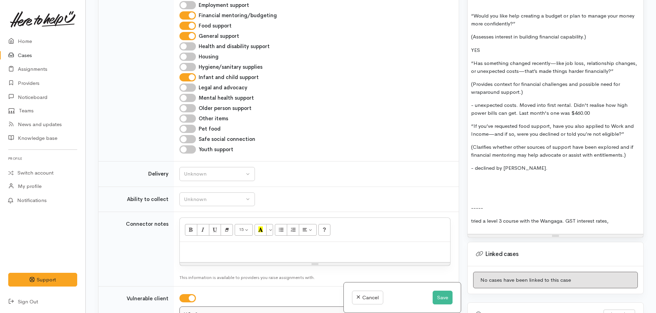
click at [574, 217] on p "tried a level 3 course with the Wangaga. GST interest rates," at bounding box center [555, 221] width 169 height 8
click at [618, 217] on p "tried a level 3 course with the Wangaga. GST, interest rates," at bounding box center [555, 221] width 169 height 8
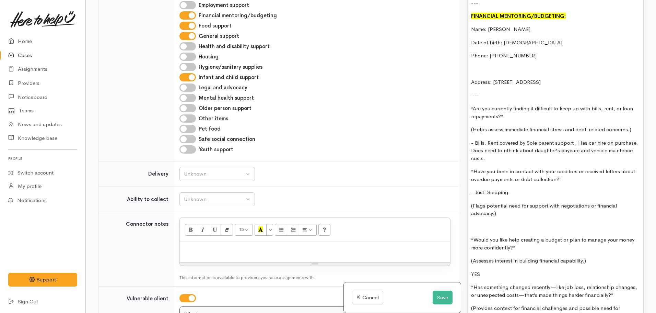
scroll to position [733, 0]
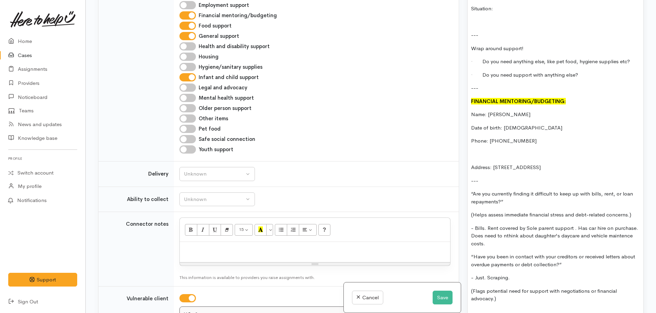
click at [506, 224] on p "- Bills. Rent covered by Sole parent support . Has car hire on purchase. Does n…" at bounding box center [555, 235] width 169 height 23
drag, startPoint x: 610, startPoint y: 217, endPoint x: 620, endPoint y: 215, distance: 10.2
click at [620, 224] on p "- Bills. Rent covered by Sole parent support . Has car hire on purchase. Does n…" at bounding box center [555, 235] width 169 height 23
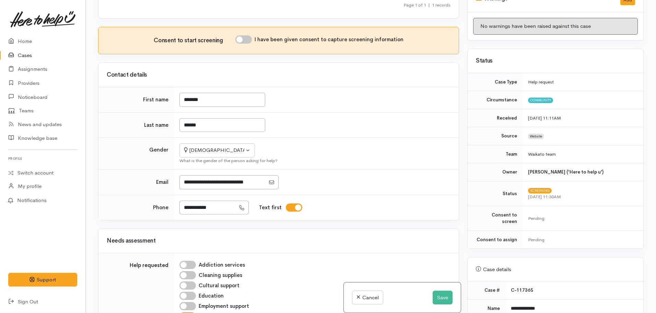
scroll to position [69, 0]
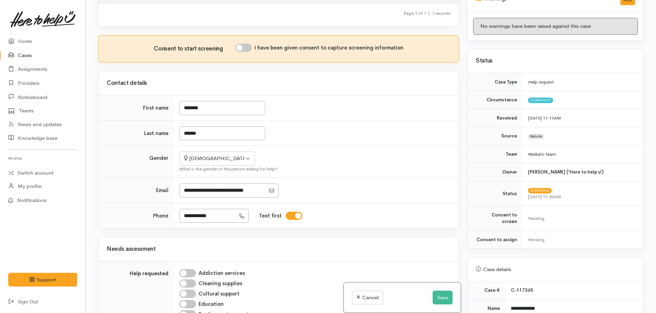
click at [242, 51] on input "I have been given consent to capture screening information" at bounding box center [244, 48] width 16 height 8
checkbox input "true"
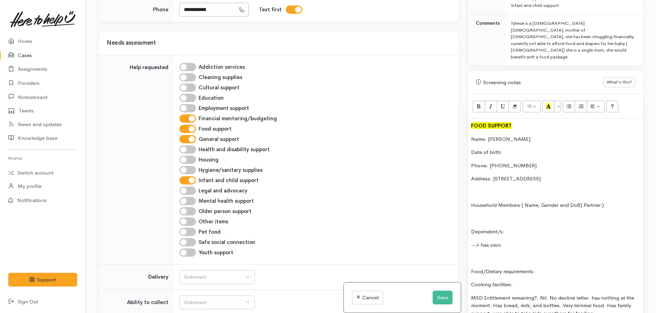
scroll to position [390, 0]
drag, startPoint x: 525, startPoint y: 144, endPoint x: 488, endPoint y: 146, distance: 36.8
click at [488, 161] on p "Phone: 02108839503" at bounding box center [555, 165] width 169 height 8
copy p "02108839503"
click at [352, 164] on div "Addiction services Cleaning supplies Cultural support Education Employment supp…" at bounding box center [314, 160] width 279 height 198
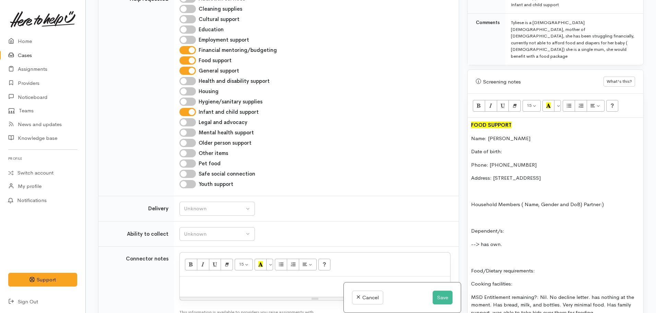
scroll to position [343, 0]
click at [223, 213] on button "Unknown" at bounding box center [218, 208] width 76 height 14
click at [195, 274] on span "No" at bounding box center [191, 272] width 7 height 8
select select "1"
click at [187, 210] on div "No" at bounding box center [214, 208] width 60 height 8
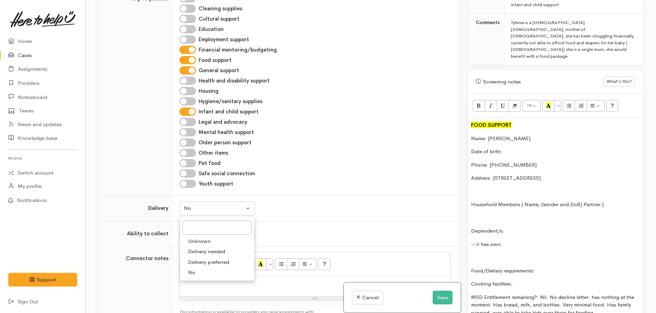
click at [194, 239] on span "Unknown" at bounding box center [199, 241] width 23 height 8
select select
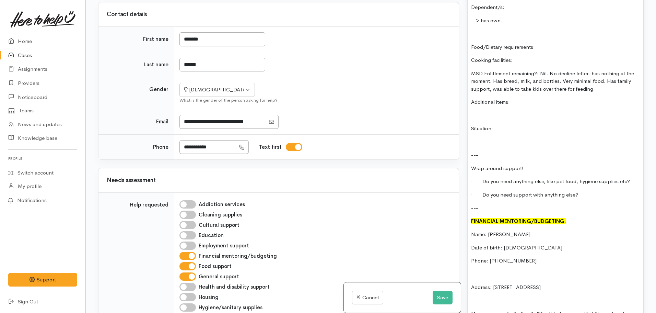
scroll to position [630, 0]
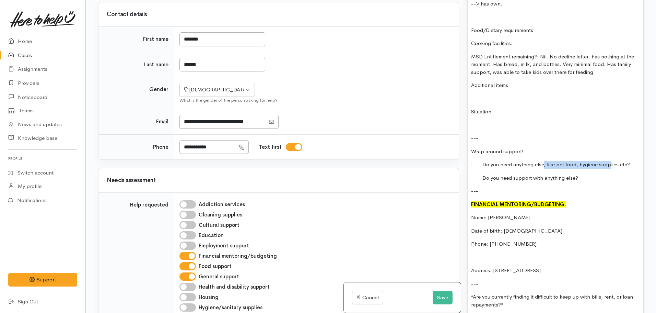
drag, startPoint x: 544, startPoint y: 146, endPoint x: 609, endPoint y: 142, distance: 65.7
click at [609, 161] on p "· Do you need anything else, like pet food, hygiene supplies etc?" at bounding box center [555, 165] width 169 height 8
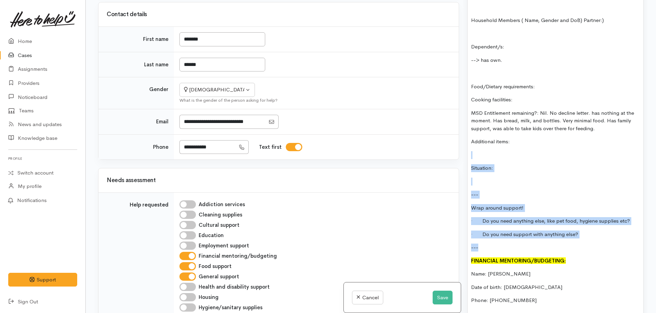
drag, startPoint x: 591, startPoint y: 161, endPoint x: 546, endPoint y: 126, distance: 57.4
click at [546, 126] on div "FOOD SUPPORT Name: Tyliese Pihama Date of birth: Phone: 02108839503 Address: 12…" at bounding box center [556, 318] width 176 height 768
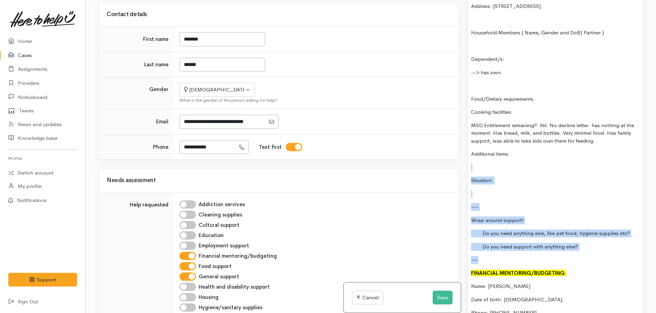
click at [590, 243] on p "· Do you need support with anything else?" at bounding box center [555, 247] width 169 height 8
drag, startPoint x: 590, startPoint y: 226, endPoint x: 445, endPoint y: 131, distance: 172.4
click at [445, 131] on div "Related cases There are other cases potentially from the same person, address o…" at bounding box center [371, 156] width 554 height 313
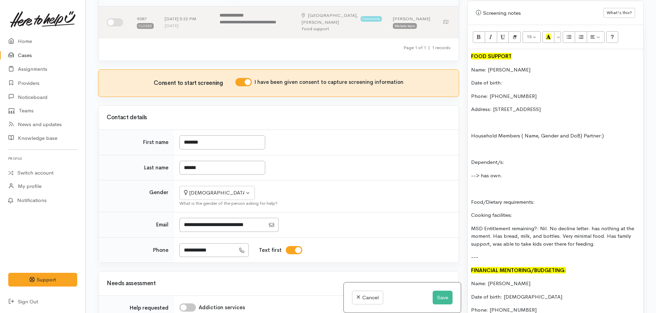
scroll to position [596, 0]
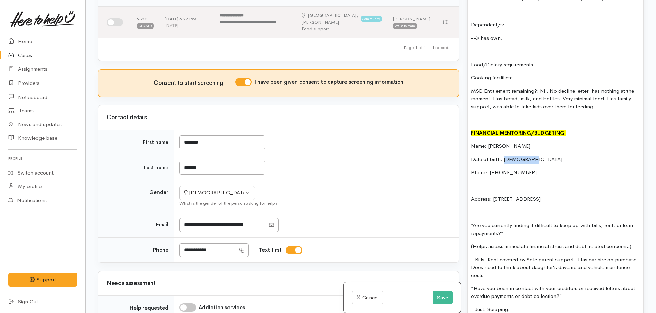
drag, startPoint x: 528, startPoint y: 138, endPoint x: 505, endPoint y: 137, distance: 23.4
click at [505, 156] on p "Date of birth: 18.09.2001" at bounding box center [555, 160] width 169 height 8
copy p "18.09.2001"
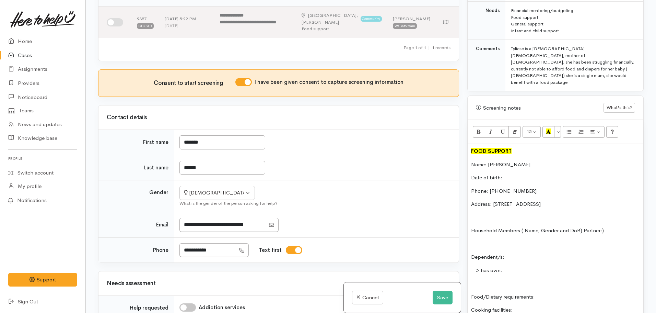
scroll to position [287, 0]
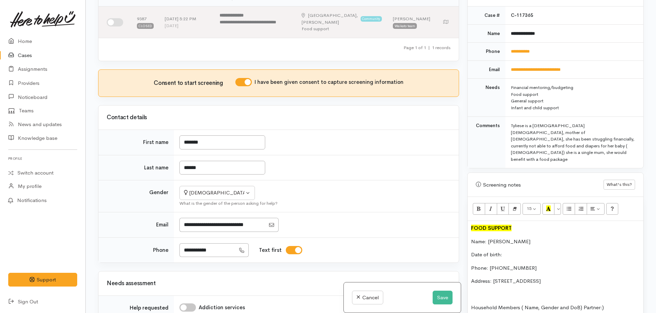
click at [511, 251] on p "Date of birth:" at bounding box center [555, 255] width 169 height 8
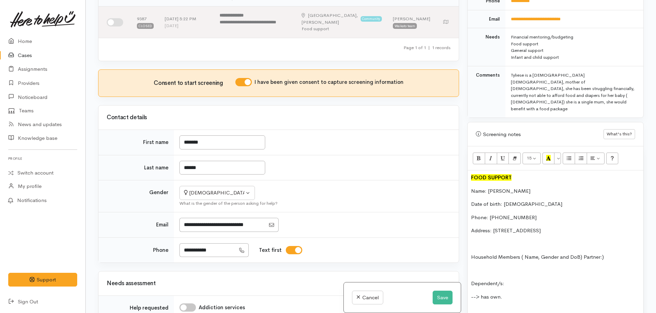
scroll to position [355, 0]
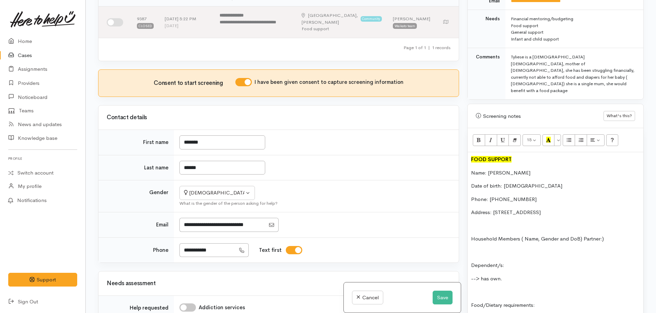
click at [473, 169] on p "Name: Tyliese Pihama" at bounding box center [555, 173] width 169 height 8
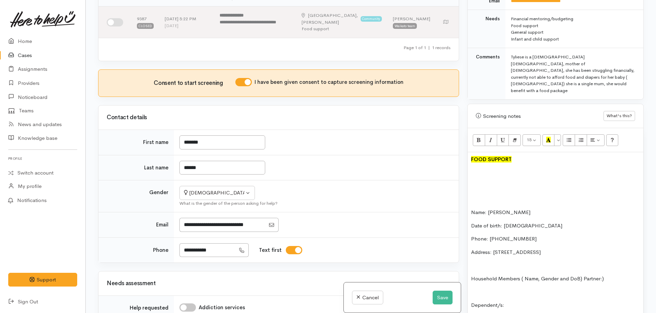
click at [476, 169] on p at bounding box center [555, 173] width 169 height 8
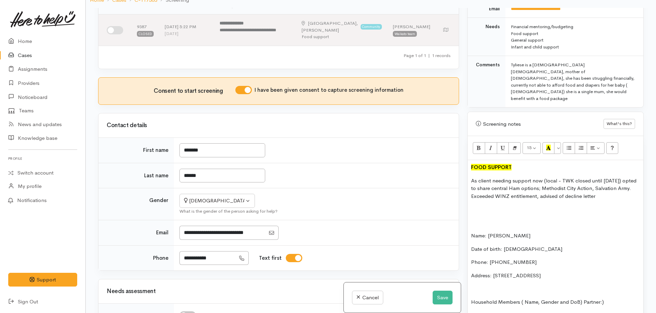
click at [511, 177] on p "As client needing support now (local - TWK closed until Tuesday) opted to share…" at bounding box center [555, 188] width 169 height 23
copy div "FOOD SUPPORT As client needing support now (local - TWK closed until Tuesday) o…"
click at [615, 177] on p "As client needing support now (local - TWK closed until Tuesday) opted to share…" at bounding box center [555, 188] width 169 height 23
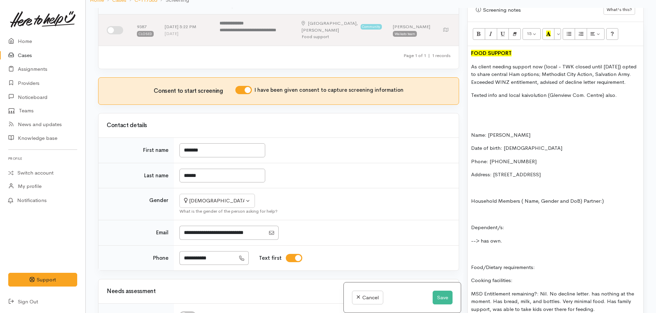
scroll to position [458, 0]
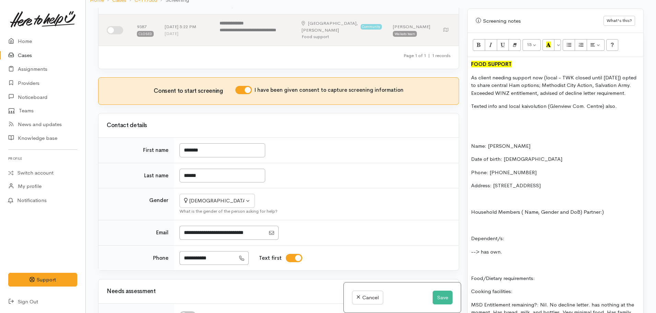
click at [488, 116] on p at bounding box center [555, 120] width 169 height 8
click at [605, 102] on p "Texted info and local kaivolution (Glenview Com. Centre) also." at bounding box center [555, 106] width 169 height 8
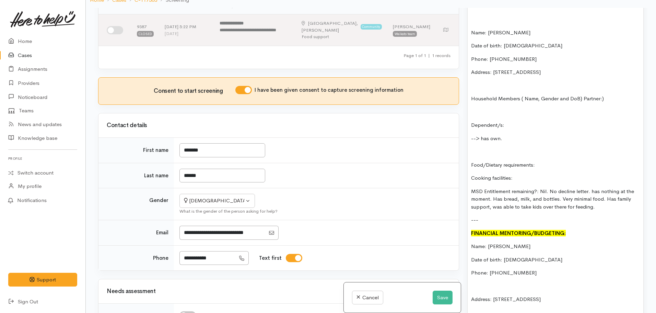
scroll to position [527, 0]
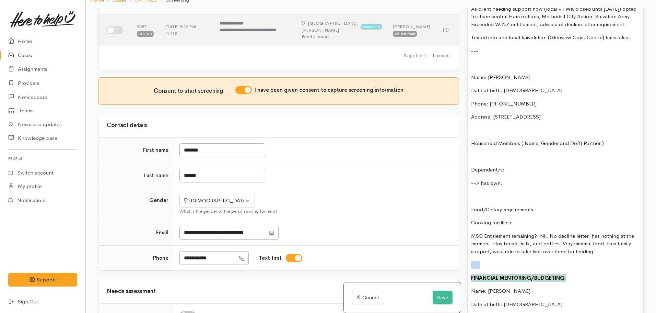
drag, startPoint x: 576, startPoint y: 262, endPoint x: 468, endPoint y: 259, distance: 108.9
click at [435, 254] on div "Related cases There are other cases potentially from the same person, address o…" at bounding box center [371, 164] width 554 height 313
click at [549, 274] on font "FINANCIAL MENTORING/BUDGETING:" at bounding box center [518, 277] width 95 height 7
drag, startPoint x: 570, startPoint y: 266, endPoint x: 457, endPoint y: 260, distance: 113.8
click at [457, 260] on div "Related cases There are other cases potentially from the same person, address o…" at bounding box center [371, 164] width 554 height 313
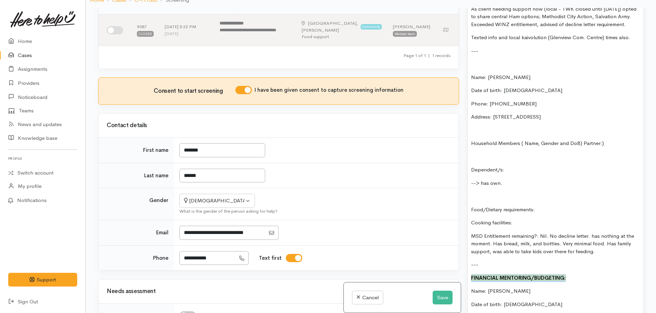
copy font "FINANCIAL MENTORING/BUDGETING:"
click at [483, 60] on p at bounding box center [555, 64] width 169 height 8
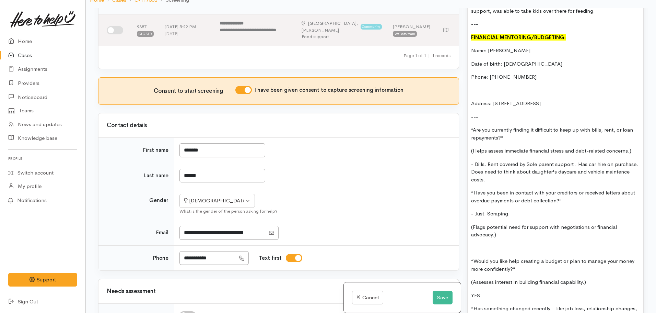
scroll to position [596, 0]
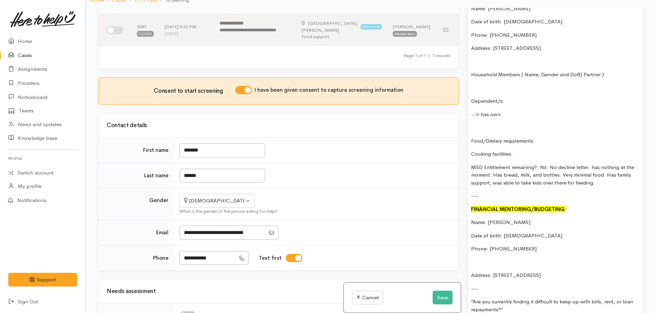
click at [536, 240] on div "FOOD SUPPORT As client needing support now (local - TWK closed until Tuesday) o…" at bounding box center [556, 285] width 176 height 731
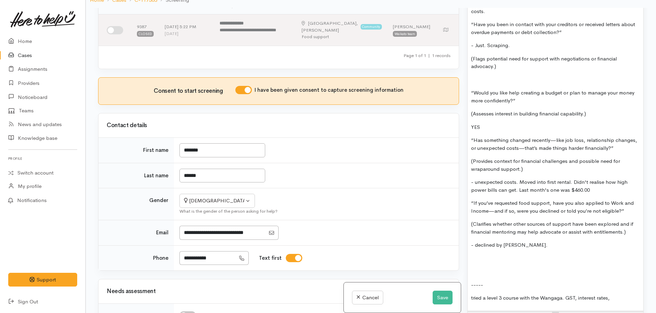
scroll to position [939, 0]
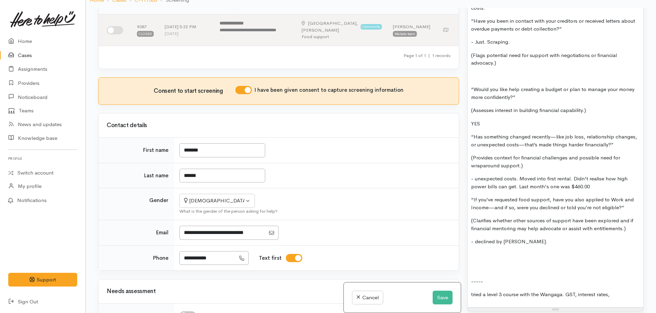
drag, startPoint x: 619, startPoint y: 280, endPoint x: 484, endPoint y: 283, distance: 134.3
click at [484, 290] on p "tried a level 3 course with the Wangaga. GST, interest rates," at bounding box center [555, 294] width 169 height 8
click at [609, 290] on p "tried a level 3 course with the Wangaga. GST, interest rates," at bounding box center [555, 294] width 169 height 8
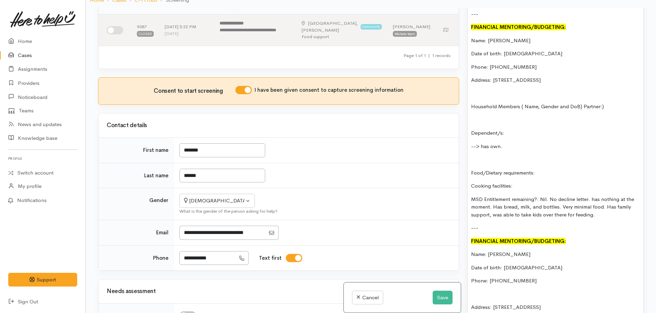
scroll to position [561, 0]
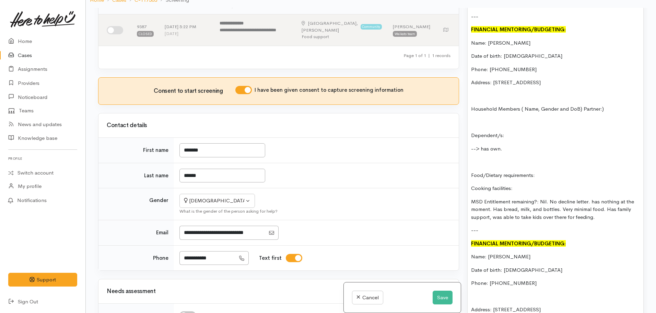
drag, startPoint x: 597, startPoint y: 207, endPoint x: 471, endPoint y: 87, distance: 174.4
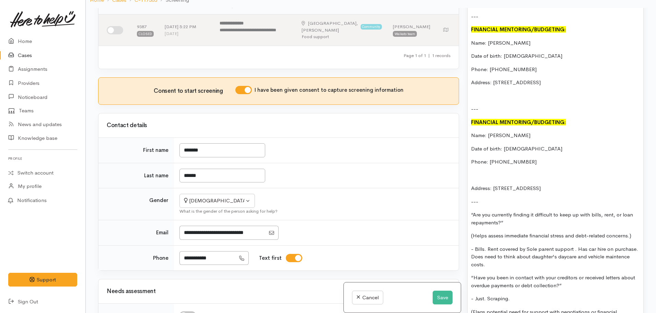
drag, startPoint x: 617, startPoint y: 171, endPoint x: 465, endPoint y: 104, distance: 167.1
click at [465, 104] on div "Warnings Add No warnings have been raised against this case Add Warning Title ●…" at bounding box center [556, 164] width 185 height 313
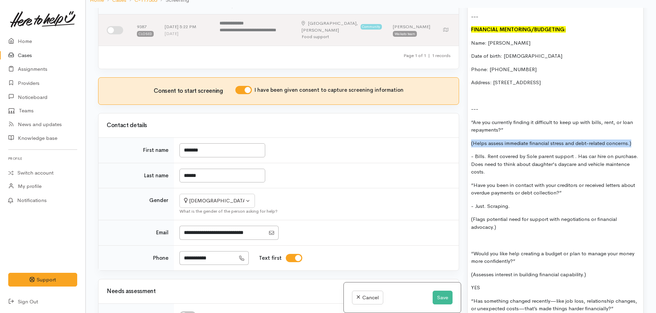
drag, startPoint x: 637, startPoint y: 129, endPoint x: 470, endPoint y: 130, distance: 166.9
click at [469, 130] on div "FOOD SUPPORT As client needing support now (local - TWK closed until Tuesday) o…" at bounding box center [556, 232] width 176 height 557
click at [481, 105] on p "---" at bounding box center [555, 109] width 169 height 8
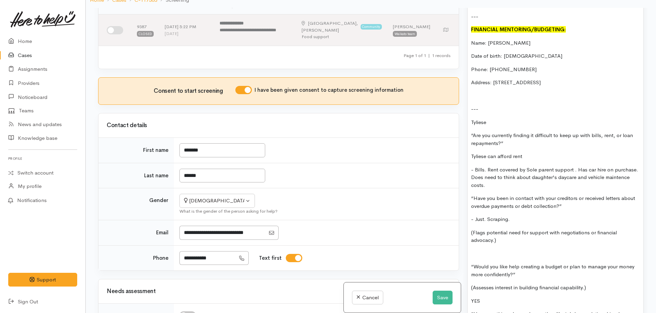
click at [498, 115] on div "FOOD SUPPORT As client needing support now (local - TWK closed until Tuesday) o…" at bounding box center [556, 239] width 176 height 570
click at [496, 118] on p "Tyliese" at bounding box center [555, 122] width 169 height 8
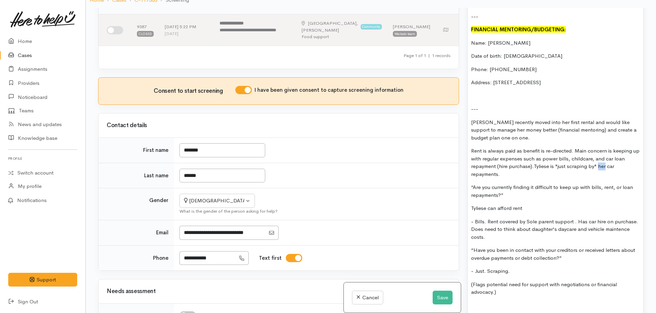
drag, startPoint x: 606, startPoint y: 156, endPoint x: 599, endPoint y: 157, distance: 6.9
click at [599, 157] on p "Rent is always paid as benefit is re-directed. Main concern is keeping up with …" at bounding box center [555, 162] width 169 height 31
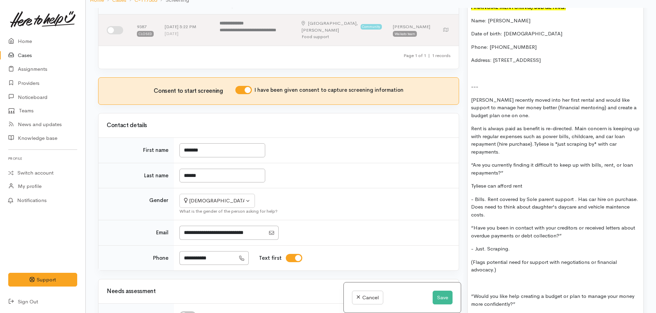
scroll to position [596, 0]
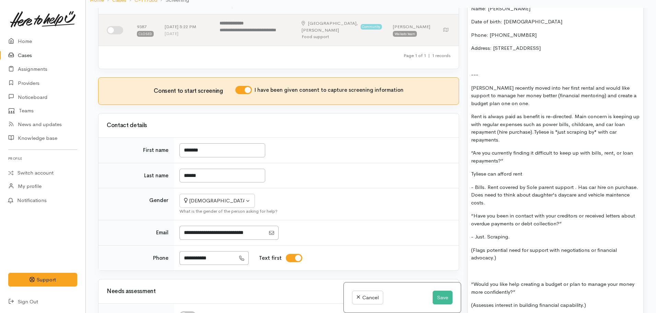
drag, startPoint x: 469, startPoint y: 141, endPoint x: 581, endPoint y: 191, distance: 122.5
click at [581, 191] on div "FOOD SUPPORT As client needing support now (local - TWK closed until Tuesday) o…" at bounding box center [556, 231] width 176 height 622
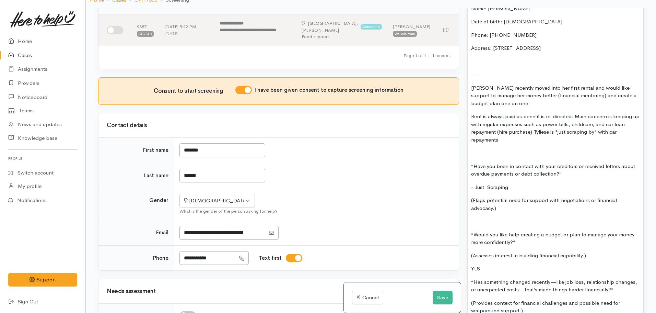
click at [612, 113] on p "Rent is always paid as benefit is re-directed. Main concern is keeping up with …" at bounding box center [555, 128] width 169 height 31
click at [571, 133] on div "FOOD SUPPORT As client needing support now (local - TWK closed until Tuesday) o…" at bounding box center [556, 206] width 176 height 572
click at [568, 133] on div "FOOD SUPPORT As client needing support now (local - TWK closed until Tuesday) o…" at bounding box center [556, 206] width 176 height 572
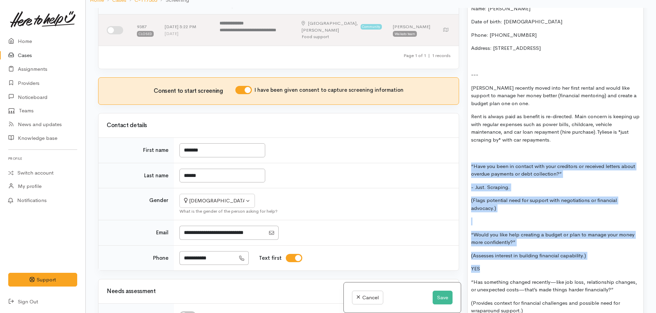
drag, startPoint x: 494, startPoint y: 256, endPoint x: 463, endPoint y: 145, distance: 115.1
click at [463, 145] on div "Related cases There are other cases potentially from the same person, address o…" at bounding box center [371, 164] width 554 height 313
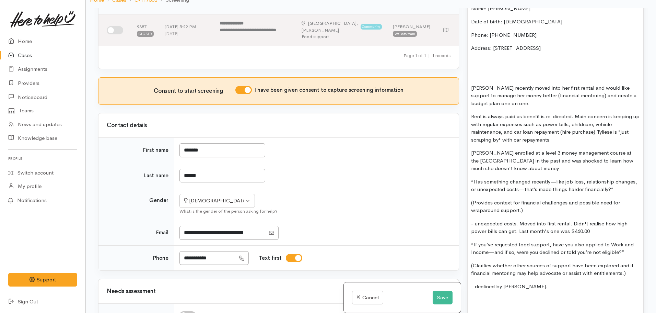
click at [513, 156] on p "Tyliese enrolled at a level 3 money management course at the Wananga in the pas…" at bounding box center [555, 160] width 169 height 23
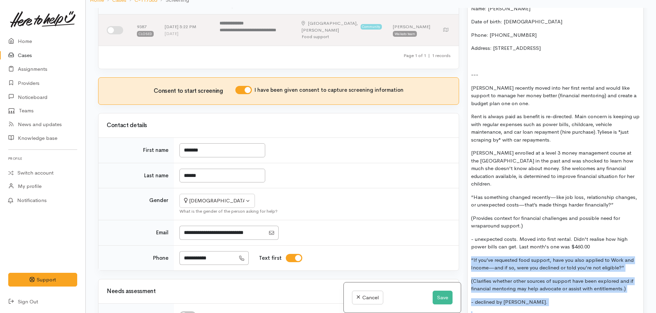
drag, startPoint x: 504, startPoint y: 233, endPoint x: 468, endPoint y: 236, distance: 36.9
click at [468, 236] on div "Screening notes What's this? <p><b><font color="#000000" style="background-colo…" at bounding box center [556, 141] width 176 height 540
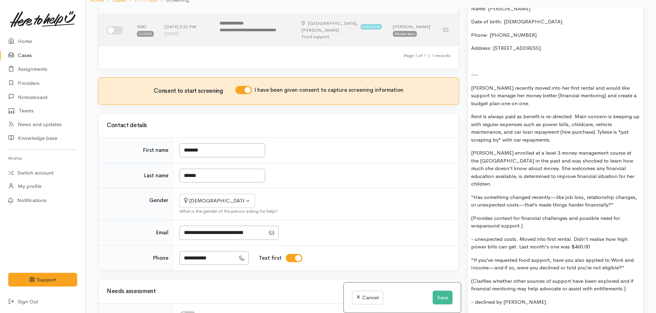
click at [611, 165] on p "Tyliese enrolled at a level 3 money management course at the Wananga in the pas…" at bounding box center [555, 168] width 169 height 39
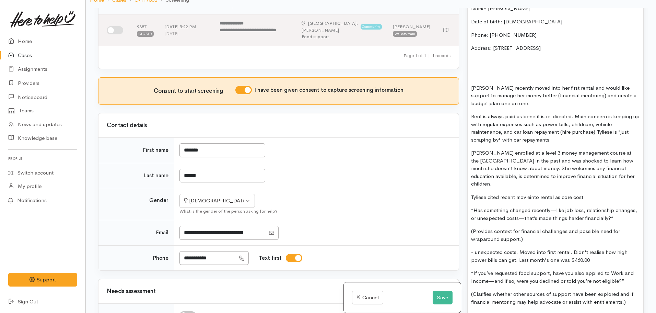
click at [529, 193] on p "Tyliese cited recent mov einto rental as core cost" at bounding box center [555, 197] width 169 height 8
click at [528, 193] on p "Tyliese cited recent moveinto rental as core cost" at bounding box center [555, 197] width 169 height 8
click at [589, 193] on p "Tyliese cited recent move into rental as core cost" at bounding box center [555, 197] width 169 height 8
drag, startPoint x: 589, startPoint y: 178, endPoint x: 563, endPoint y: 177, distance: 25.8
click at [563, 193] on p "Tyliese cited recent move into rental as core cost" at bounding box center [555, 197] width 169 height 8
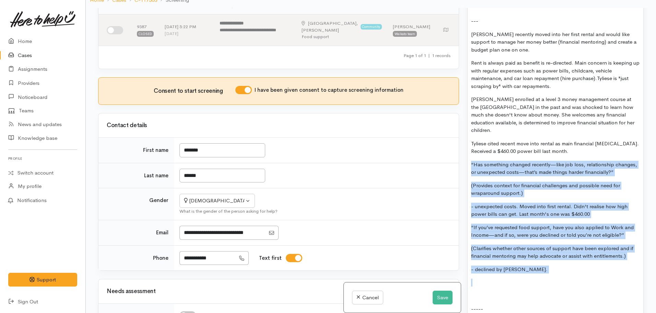
scroll to position [664, 0]
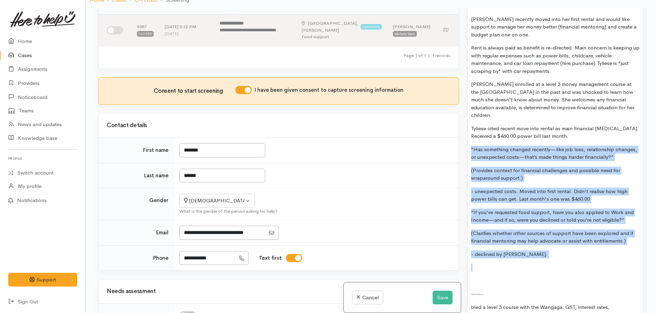
drag, startPoint x: 471, startPoint y: 198, endPoint x: 544, endPoint y: 242, distance: 85.2
click at [544, 242] on div "FOOD SUPPORT As client needing support now (local - TWK closed until Tuesday) o…" at bounding box center [556, 105] width 176 height 508
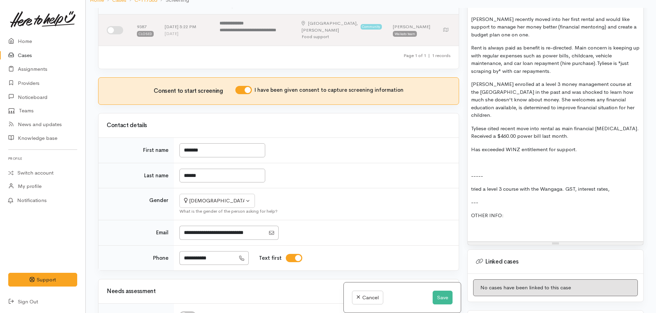
click at [480, 159] on p at bounding box center [555, 163] width 169 height 8
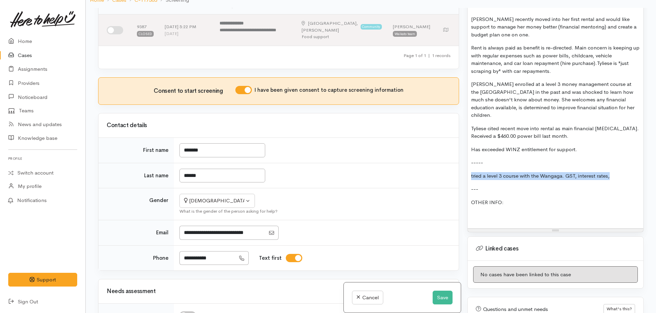
drag, startPoint x: 620, startPoint y: 154, endPoint x: 460, endPoint y: 155, distance: 160.3
click at [460, 155] on div "Related cases There are other cases potentially from the same person, address o…" at bounding box center [371, 164] width 554 height 313
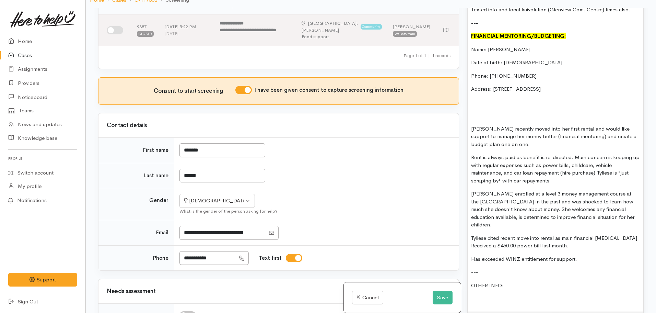
scroll to position [527, 0]
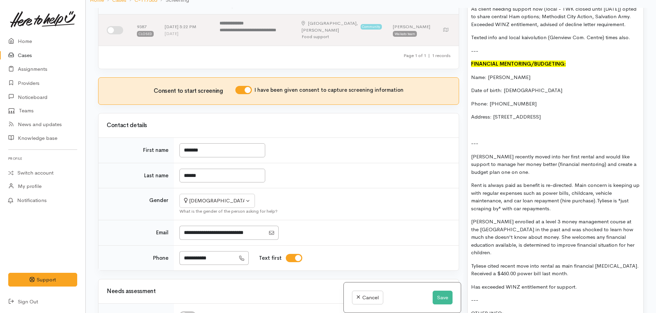
drag, startPoint x: 582, startPoint y: 129, endPoint x: 540, endPoint y: 166, distance: 55.7
click at [540, 166] on div "FOOD SUPPORT As client needing support now (local - TWK closed until Tuesday) o…" at bounding box center [556, 163] width 176 height 351
click at [549, 181] on p "Rent is always paid as benefit is re-directed. Main concern is keeping up with …" at bounding box center [555, 196] width 169 height 31
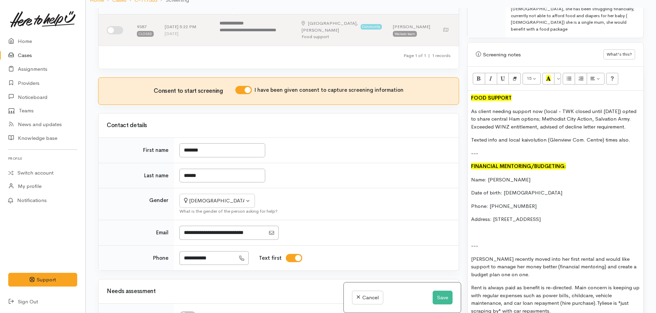
scroll to position [424, 0]
drag, startPoint x: 583, startPoint y: 265, endPoint x: 462, endPoint y: 149, distance: 167.6
click at [462, 149] on div "Related cases There are other cases potentially from the same person, address o…" at bounding box center [371, 164] width 554 height 313
copy div "FINANCIAL MENTORING/BUDGETING: Name: Tyliese Pihama Date of birth: 18.09.2001 P…"
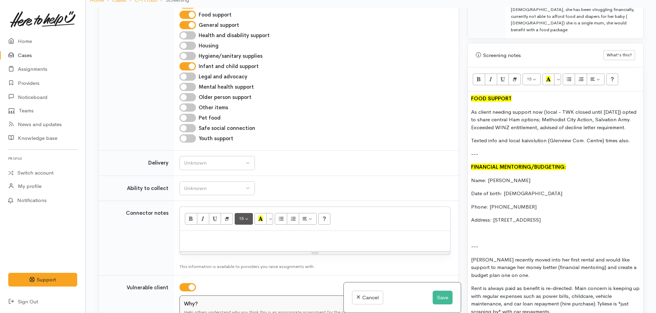
scroll to position [412, 0]
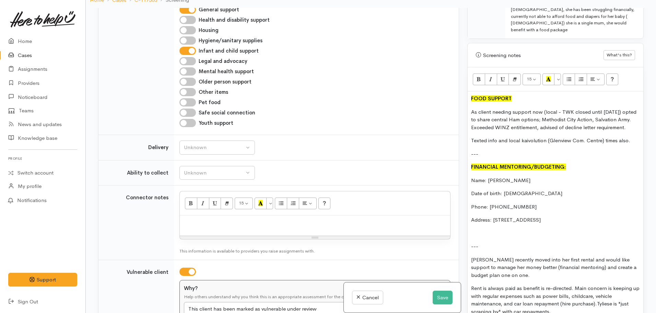
click at [199, 223] on p at bounding box center [315, 223] width 264 height 8
paste div
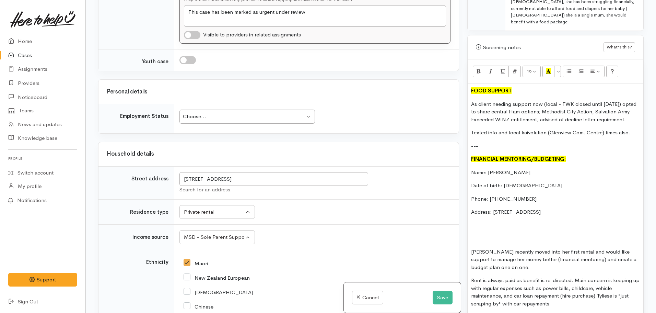
scroll to position [982, 0]
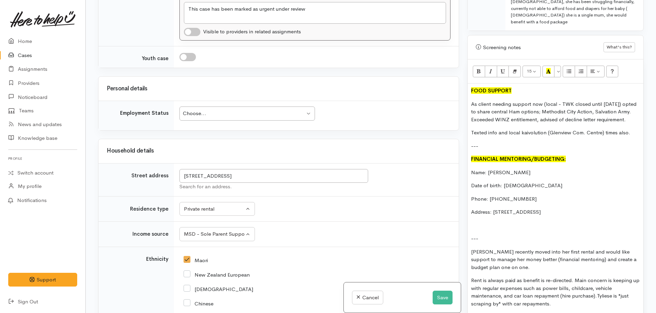
click at [218, 110] on div "Choose..." at bounding box center [244, 114] width 122 height 8
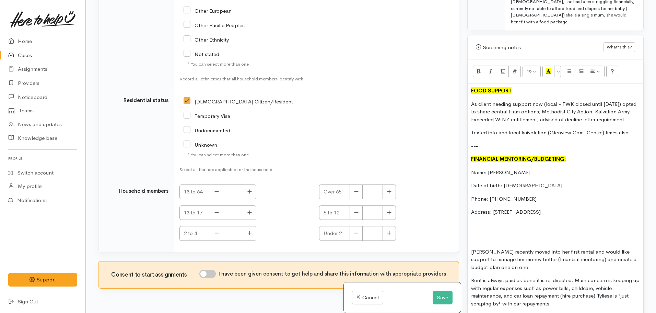
scroll to position [1458, 0]
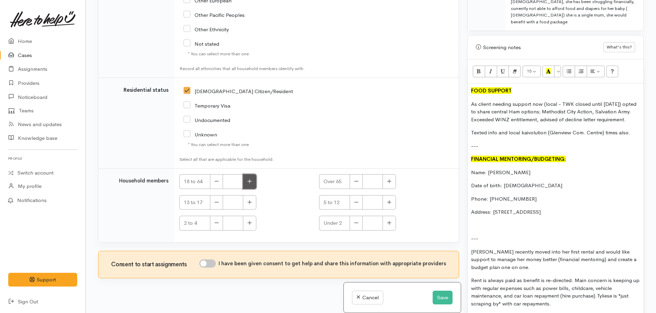
click at [251, 179] on icon "button" at bounding box center [250, 181] width 4 height 4
type input "1"
click at [213, 259] on input "I have been given consent to get help and share this information with appropria…" at bounding box center [207, 263] width 16 height 8
checkbox input "true"
click at [437, 300] on button "Save" at bounding box center [443, 297] width 20 height 14
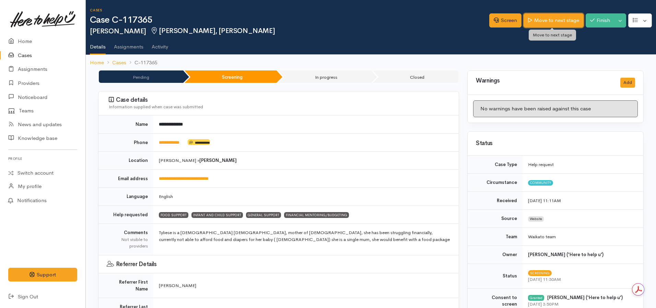
click at [541, 16] on link "Move to next stage" at bounding box center [554, 20] width 60 height 14
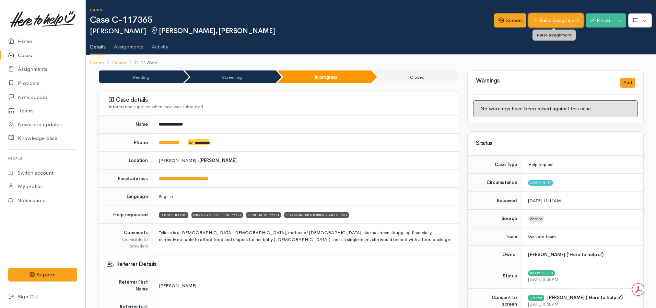
click at [542, 20] on link "Raise assignment" at bounding box center [556, 20] width 55 height 14
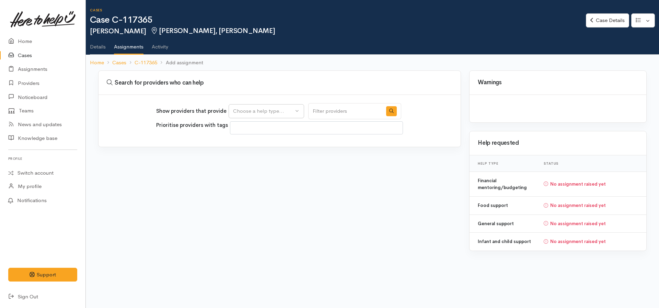
select select
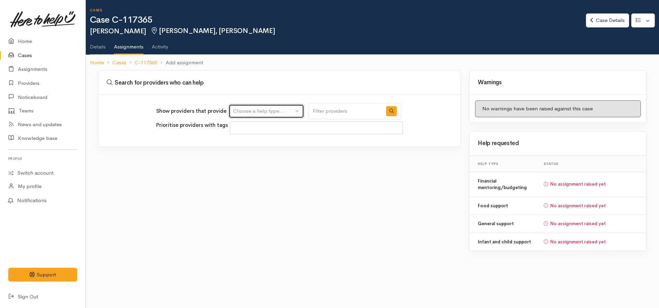
click at [285, 113] on div "Choose a help type..." at bounding box center [263, 111] width 60 height 8
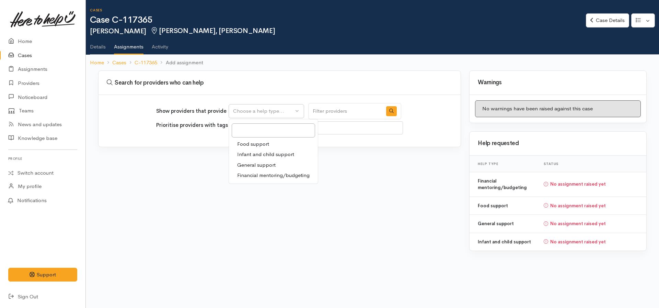
click at [261, 173] on span "Financial mentoring/budgeting" at bounding box center [273, 175] width 72 height 8
select select "9"
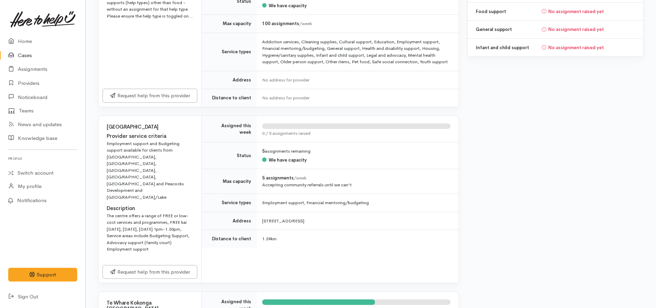
scroll to position [206, 0]
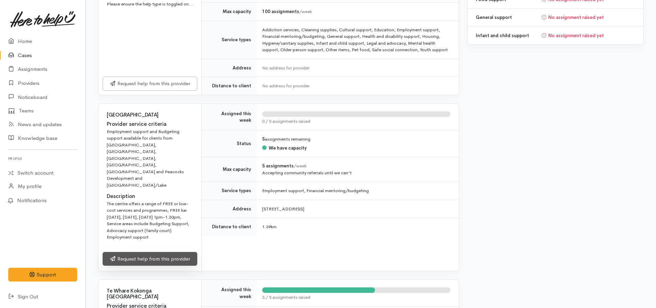
click at [142, 252] on link "Request help from this provider" at bounding box center [150, 259] width 95 height 14
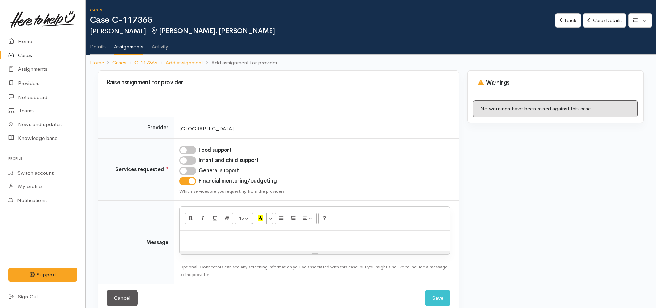
click at [219, 237] on p at bounding box center [315, 238] width 264 height 8
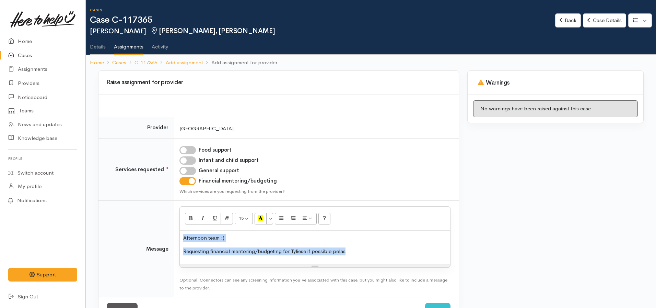
copy div "Afternoon team :) Requesting financial mentoring/budgeting for Tyliese if possi…"
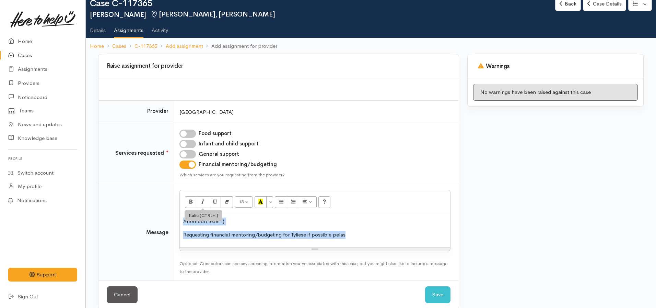
scroll to position [26, 0]
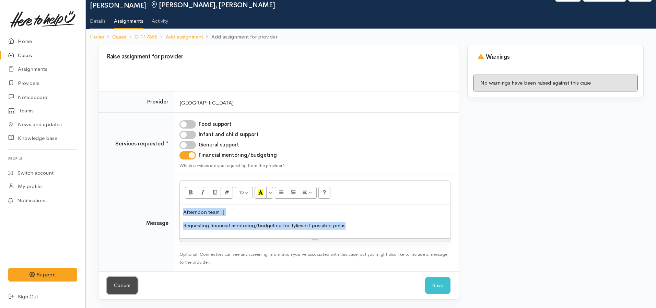
click at [120, 279] on link "Cancel" at bounding box center [122, 285] width 31 height 17
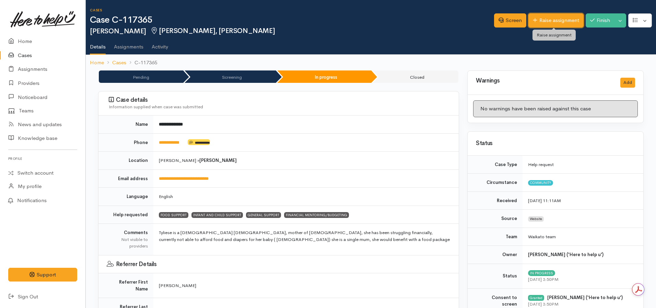
click at [548, 21] on link "Raise assignment" at bounding box center [556, 20] width 55 height 14
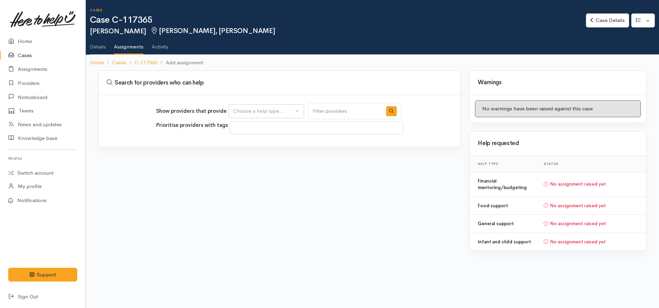
select select
click at [293, 114] on div "Choose a help type..." at bounding box center [263, 111] width 60 height 8
click at [266, 176] on span "Financial mentoring/budgeting" at bounding box center [273, 175] width 72 height 8
select select "9"
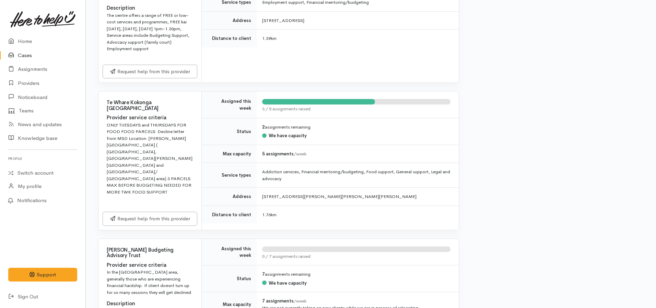
scroll to position [481, 0]
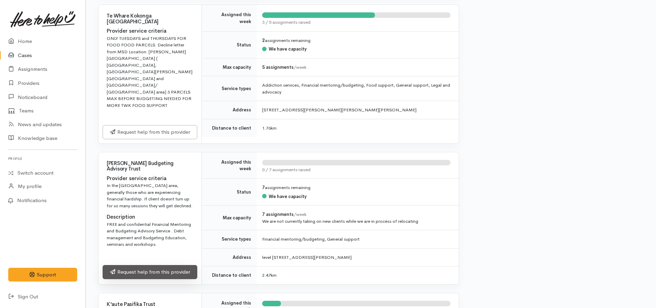
click at [145, 262] on div "Request help from this provider" at bounding box center [150, 273] width 103 height 22
click at [139, 265] on link "Request help from this provider" at bounding box center [150, 272] width 95 height 14
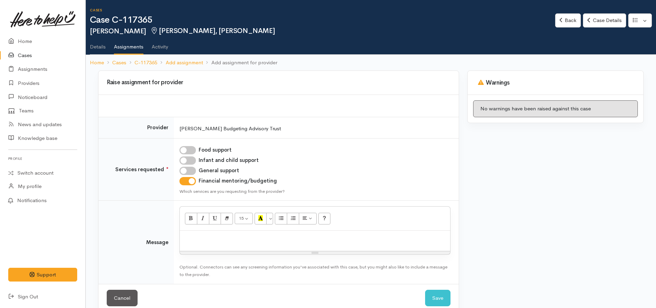
click at [203, 234] on p at bounding box center [315, 238] width 264 height 8
paste div
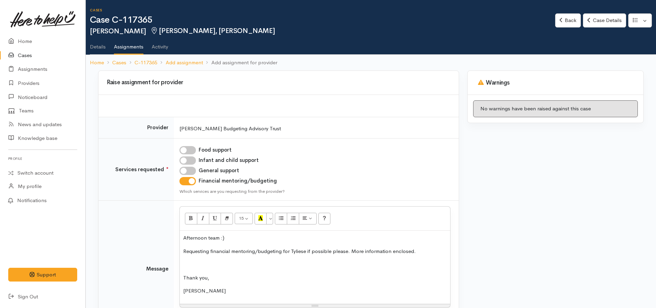
click at [224, 237] on p "Afternoon team :)" at bounding box center [315, 238] width 264 height 8
click at [182, 252] on div "Afternoon team :) Requesting financial mentoring/budgeting for Tyliese if possi…" at bounding box center [315, 266] width 271 height 73
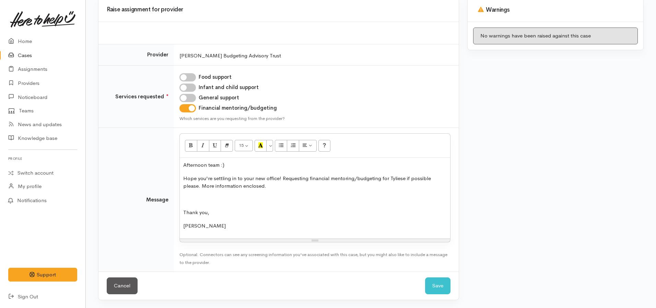
scroll to position [73, 0]
click at [440, 283] on button "Save" at bounding box center [437, 285] width 25 height 17
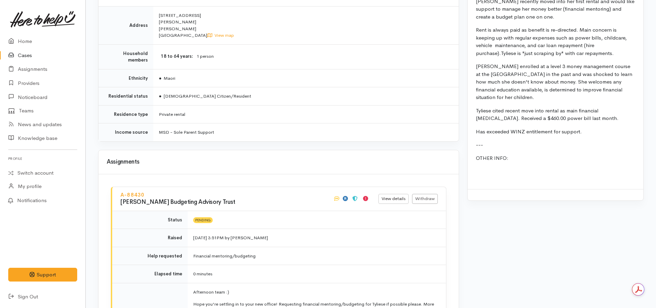
scroll to position [790, 0]
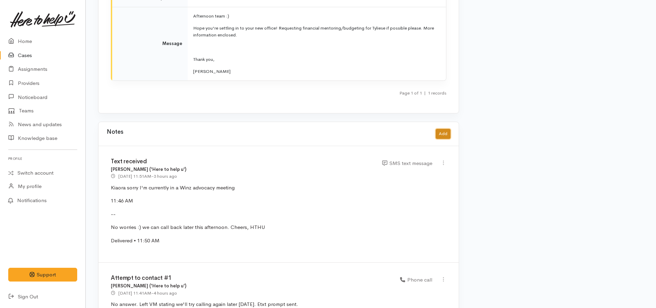
click at [441, 129] on button "Add" at bounding box center [443, 134] width 15 height 10
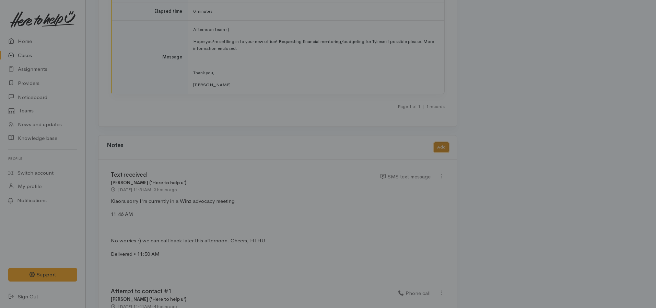
scroll to position [1061, 0]
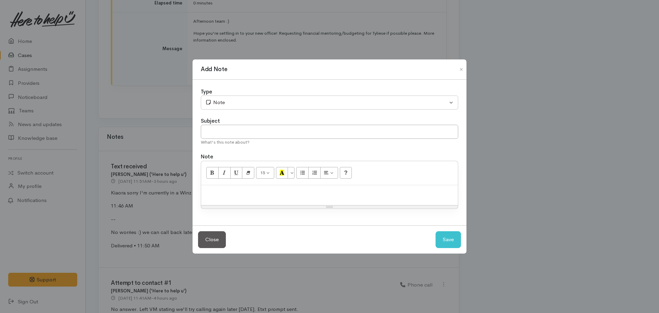
click at [226, 196] on p at bounding box center [330, 192] width 250 height 8
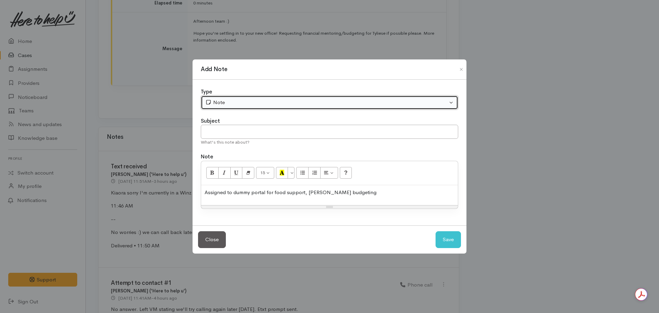
click at [251, 99] on div "Note" at bounding box center [326, 103] width 242 height 8
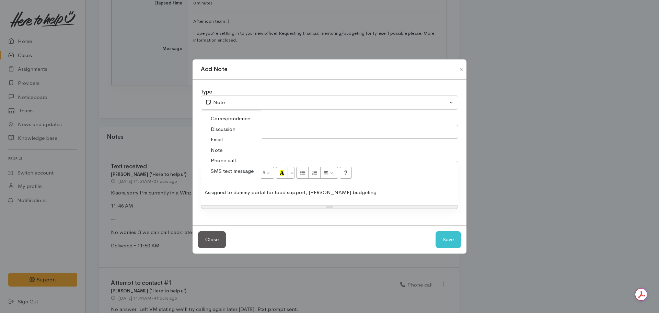
click at [229, 158] on span "Phone call" at bounding box center [223, 161] width 25 height 8
click at [400, 189] on p "Assigned to dummy portal for food support, Hamilton budgeting" at bounding box center [330, 192] width 250 height 8
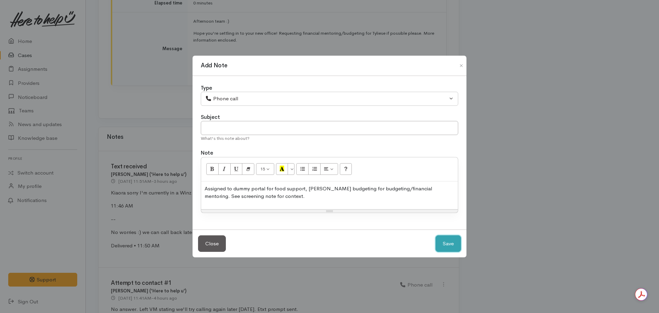
click at [447, 242] on button "Save" at bounding box center [448, 243] width 25 height 17
select select "1"
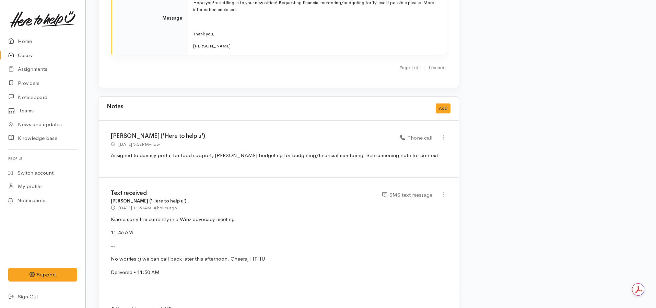
scroll to position [1122, 0]
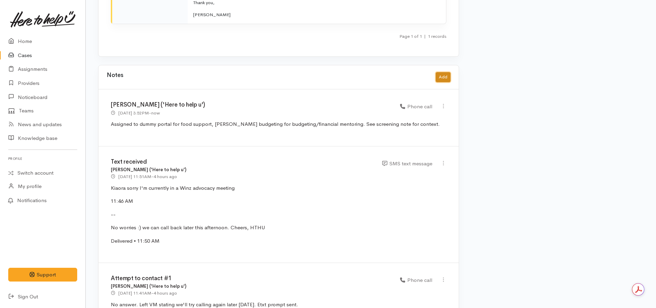
click at [447, 72] on button "Add" at bounding box center [443, 77] width 15 height 10
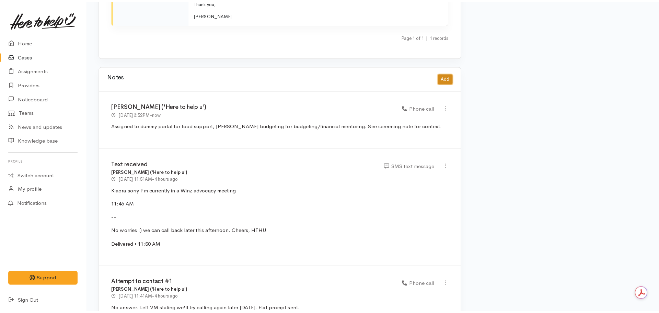
scroll to position [1117, 0]
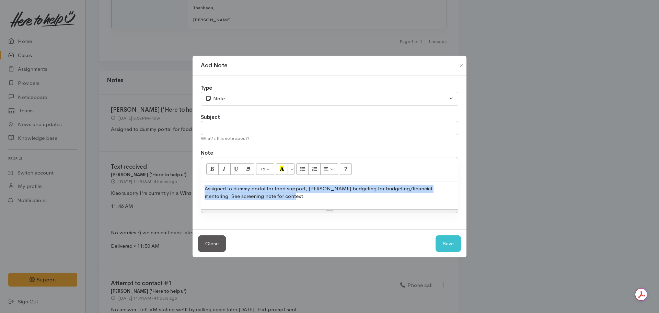
drag, startPoint x: 274, startPoint y: 201, endPoint x: 137, endPoint y: 173, distance: 139.9
click at [138, 173] on div "Add Note Type Correspondence Discussion Email Note Phone call SMS text message …" at bounding box center [329, 156] width 659 height 313
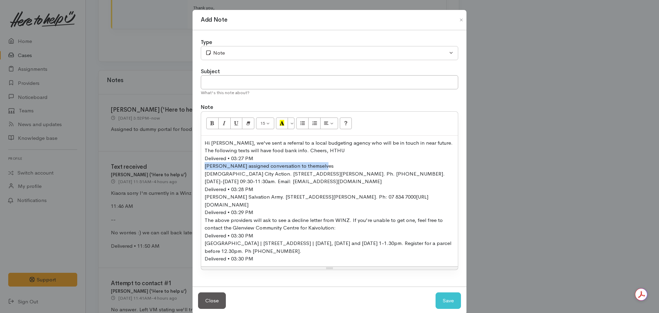
drag, startPoint x: 321, startPoint y: 165, endPoint x: 194, endPoint y: 165, distance: 126.3
click at [194, 165] on div "Type Correspondence Discussion Email Note Phone call SMS text message Note Subj…" at bounding box center [330, 158] width 274 height 256
click at [258, 189] on div "Delivered • 03:28 PM" at bounding box center [330, 189] width 250 height 8
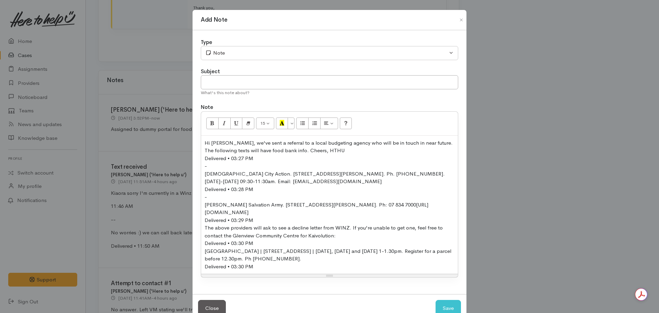
click at [256, 217] on div "Delivered • 03:29 PM" at bounding box center [330, 220] width 250 height 8
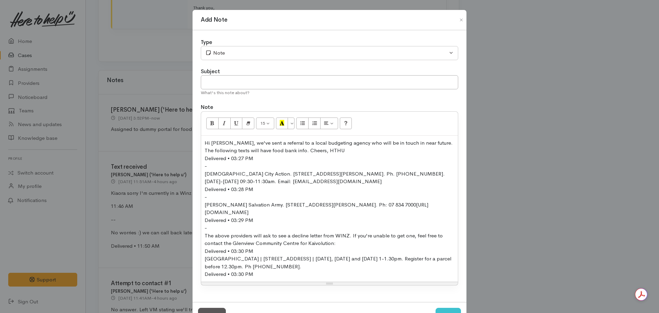
click at [260, 249] on div "Delivered • 03:30 PM" at bounding box center [330, 251] width 250 height 8
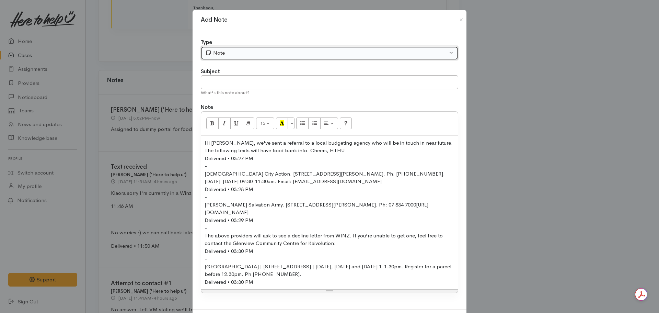
click at [224, 53] on div "Note" at bounding box center [326, 53] width 242 height 8
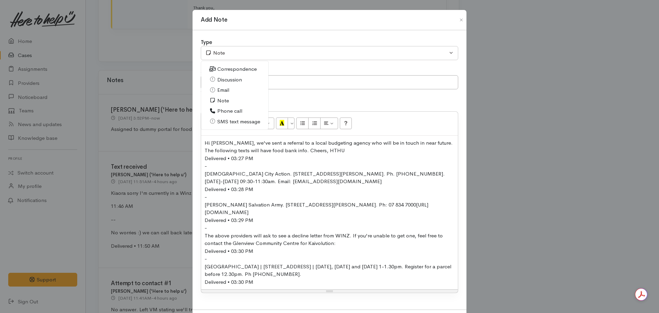
click at [227, 120] on span "SMS text message" at bounding box center [238, 122] width 43 height 8
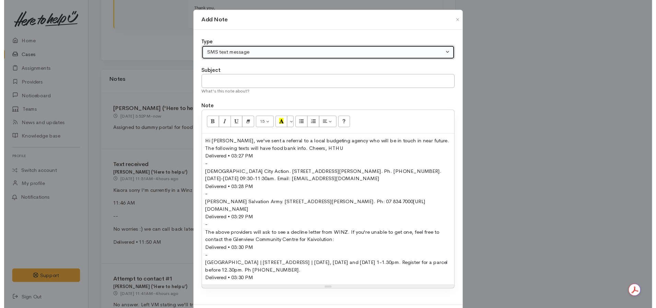
scroll to position [35, 0]
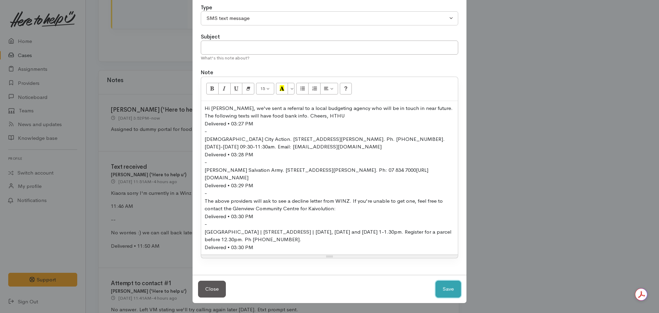
click at [445, 287] on button "Save" at bounding box center [448, 289] width 25 height 17
select select "1"
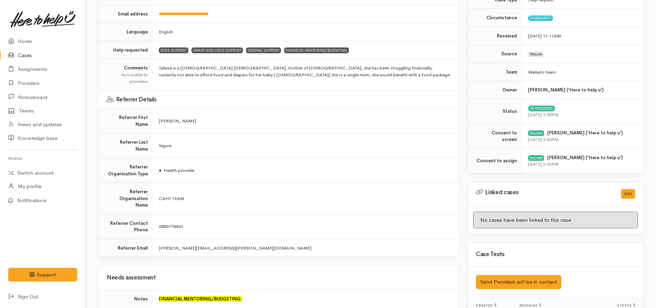
scroll to position [0, 0]
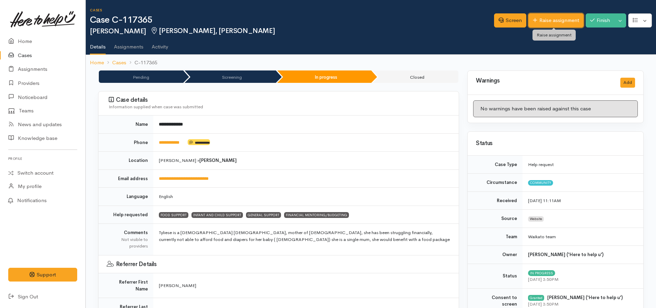
click at [546, 17] on link "Raise assignment" at bounding box center [556, 20] width 55 height 14
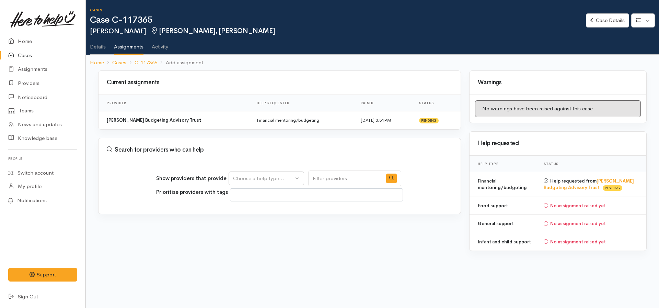
select select
click at [272, 175] on div "Choose a help type..." at bounding box center [263, 178] width 60 height 8
click at [252, 214] on span "Food support" at bounding box center [253, 211] width 32 height 8
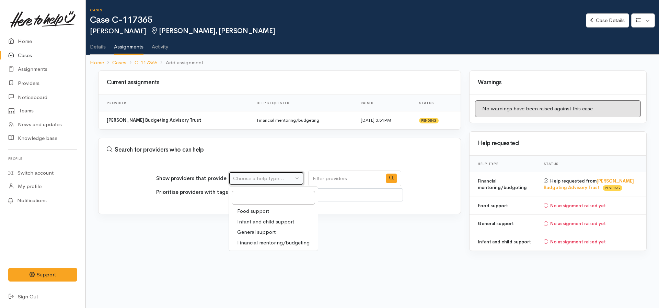
select select "3"
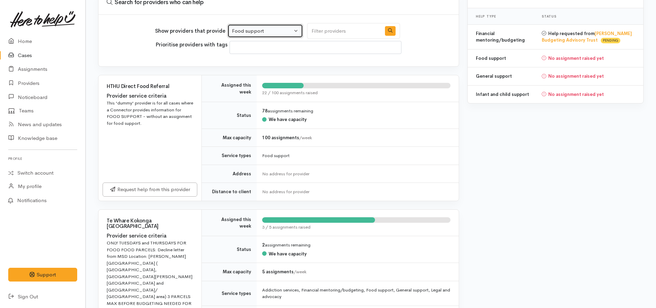
scroll to position [137, 0]
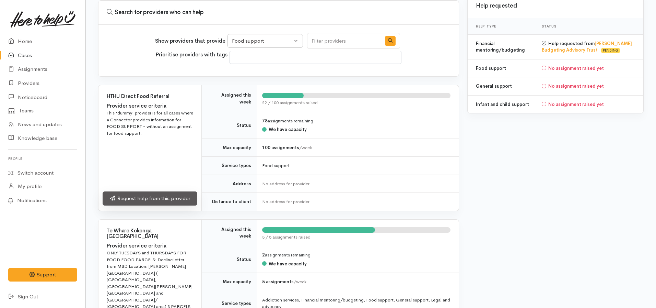
click at [152, 197] on link "Request help from this provider" at bounding box center [150, 198] width 95 height 14
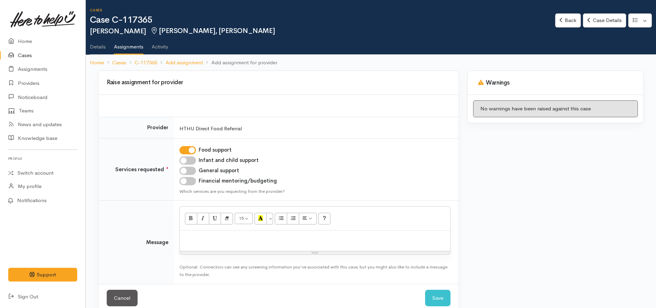
click at [200, 248] on div at bounding box center [315, 240] width 271 height 20
click button "Save" at bounding box center [437, 297] width 25 height 17
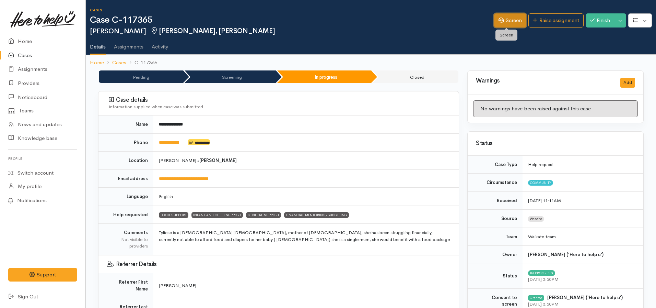
click at [500, 23] on link "Screen" at bounding box center [510, 20] width 32 height 14
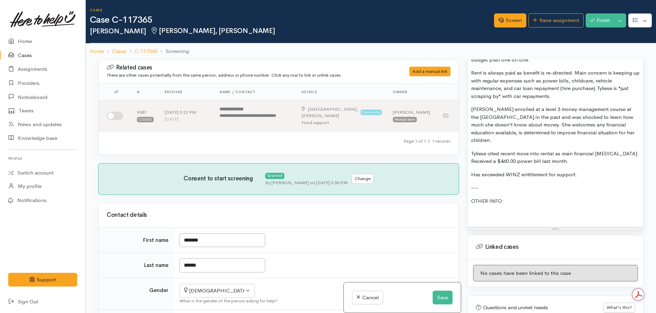
scroll to position [700, 0]
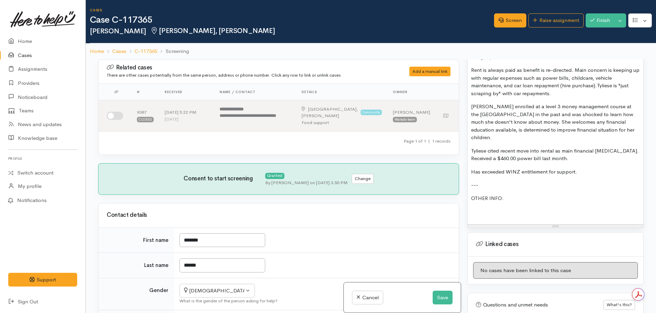
click at [486, 181] on p "---" at bounding box center [555, 185] width 169 height 8
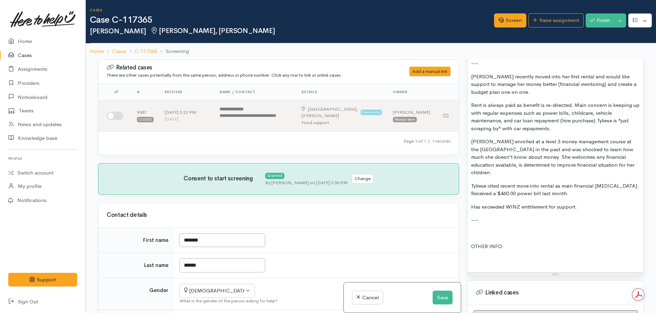
scroll to position [734, 0]
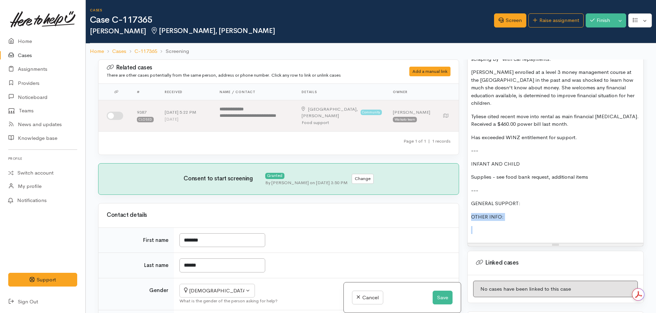
drag, startPoint x: 515, startPoint y: 218, endPoint x: 442, endPoint y: 197, distance: 75.8
click at [442, 197] on div "Related cases There are other cases potentially from the same person, address o…" at bounding box center [371, 215] width 554 height 313
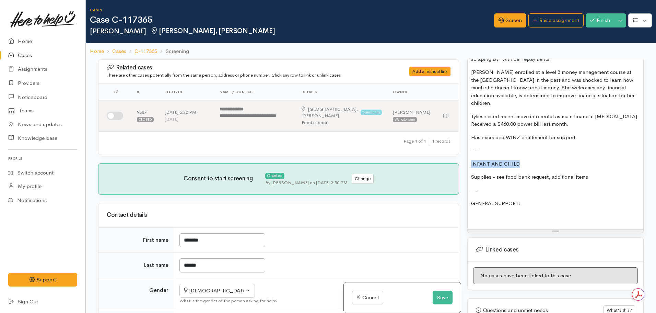
drag, startPoint x: 533, startPoint y: 150, endPoint x: 466, endPoint y: 152, distance: 66.7
click at [466, 152] on div "Warnings Add No warnings have been raised against this case Add Warning Title ●…" at bounding box center [556, 215] width 185 height 313
click at [543, 160] on p "INFANT AND CHILD" at bounding box center [555, 164] width 169 height 8
drag, startPoint x: 551, startPoint y: 148, endPoint x: 466, endPoint y: 152, distance: 85.2
click at [466, 152] on div "Warnings Add No warnings have been raised against this case Add Warning Title ●…" at bounding box center [556, 215] width 185 height 313
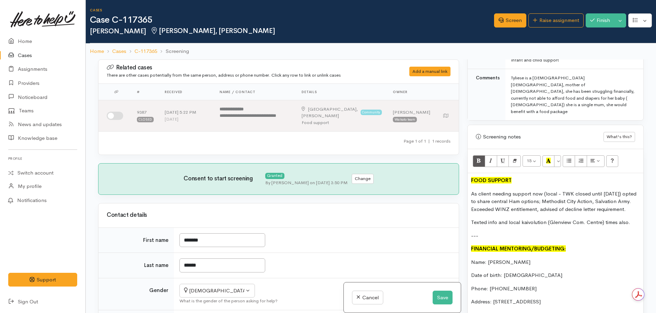
scroll to position [357, 0]
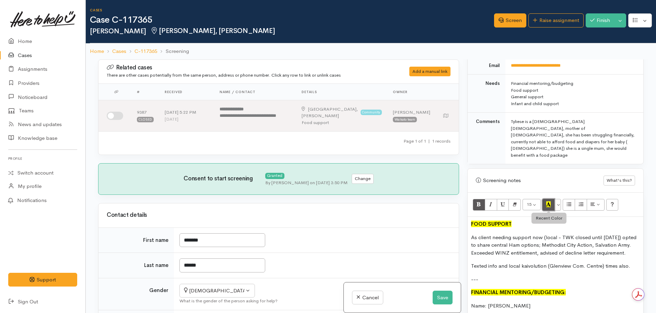
click at [547, 201] on icon "Recent Color" at bounding box center [549, 204] width 4 height 6
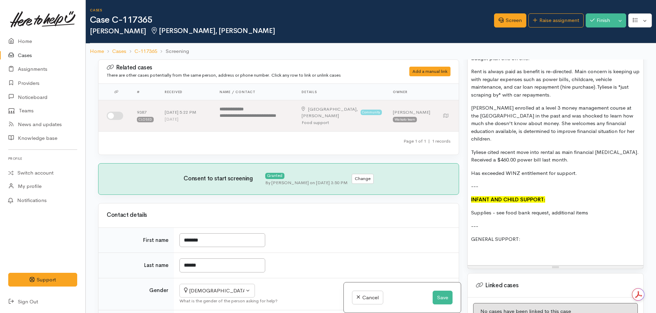
scroll to position [774, 0]
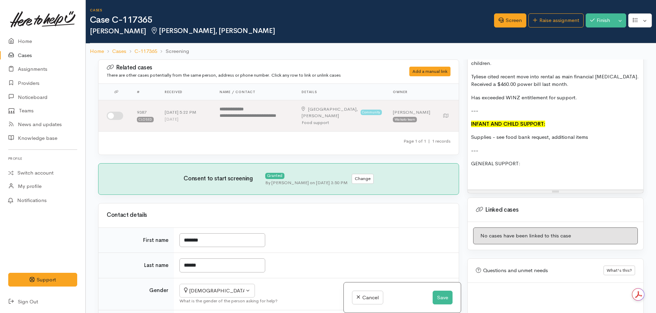
click at [587, 133] on p "Supplies - see food bank request, additional items" at bounding box center [555, 137] width 169 height 8
click at [593, 133] on p "Supplies - see food bank request, additional items" at bounding box center [555, 137] width 169 height 8
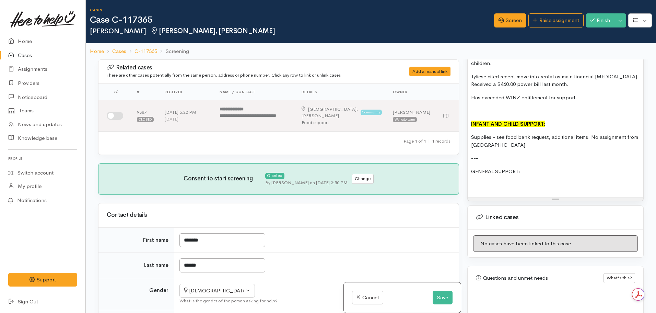
click at [487, 181] on p at bounding box center [555, 185] width 169 height 8
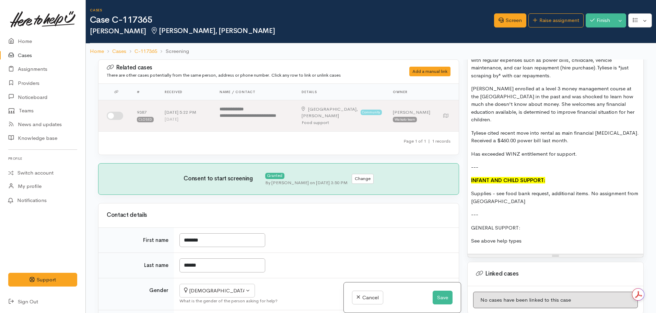
scroll to position [706, 0]
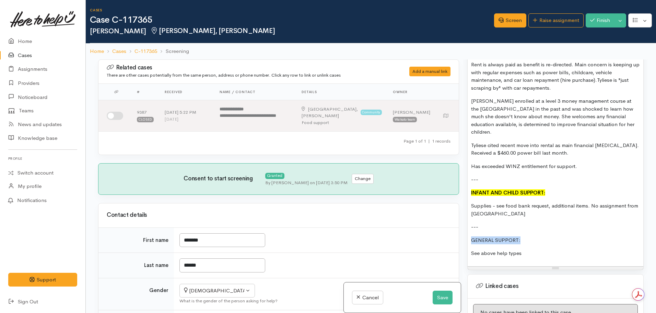
drag, startPoint x: 515, startPoint y: 227, endPoint x: 452, endPoint y: 227, distance: 63.2
click at [452, 227] on div "Related cases There are other cases potentially from the same person, address o…" at bounding box center [371, 215] width 554 height 313
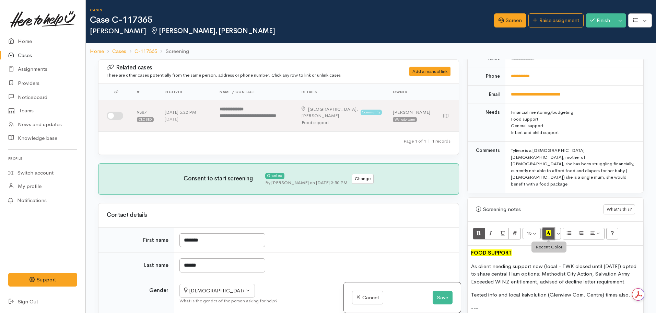
click at [548, 230] on icon "Recent Color" at bounding box center [549, 233] width 4 height 6
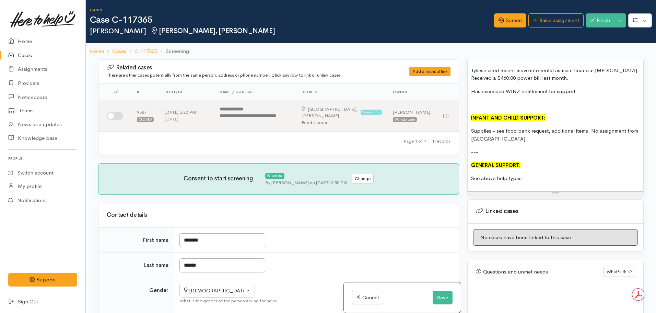
scroll to position [782, 0]
click at [523, 173] on p "See above help types" at bounding box center [555, 177] width 169 height 8
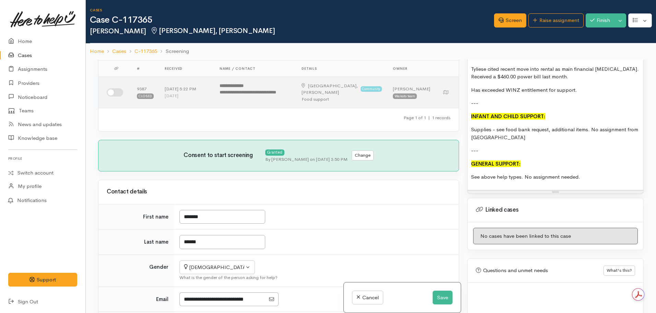
scroll to position [34, 0]
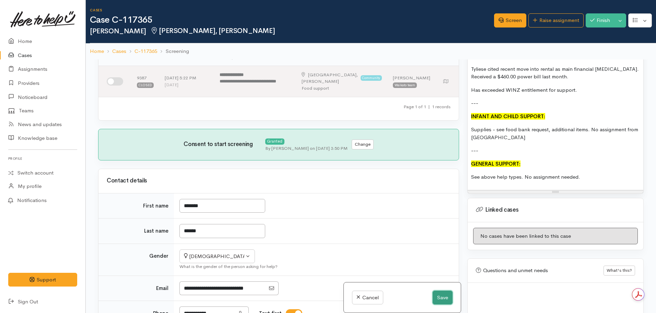
click at [443, 301] on button "Save" at bounding box center [443, 297] width 20 height 14
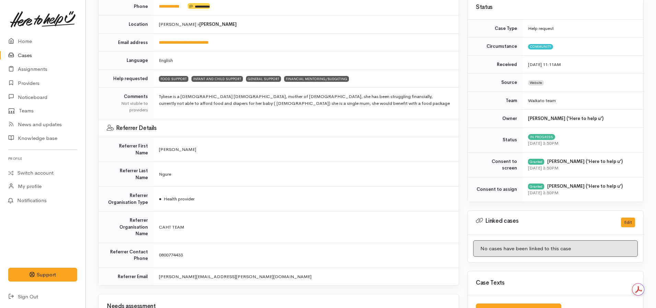
scroll to position [34, 0]
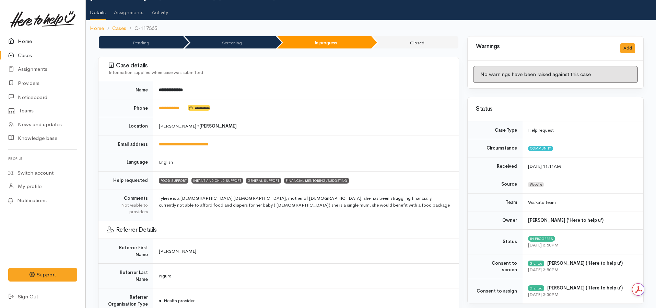
click at [20, 38] on link "Home" at bounding box center [42, 41] width 85 height 14
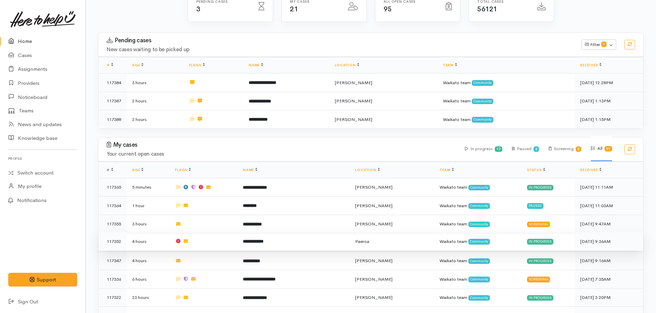
scroll to position [103, 0]
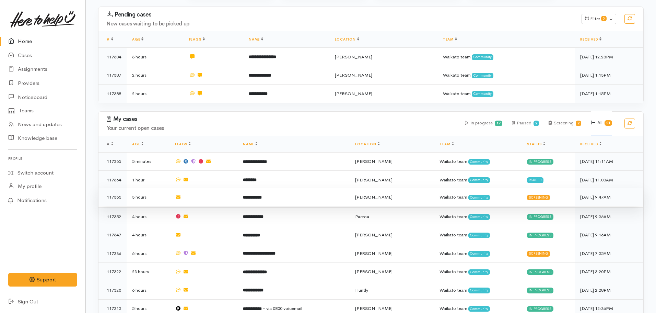
click at [278, 194] on td "**********" at bounding box center [294, 197] width 112 height 19
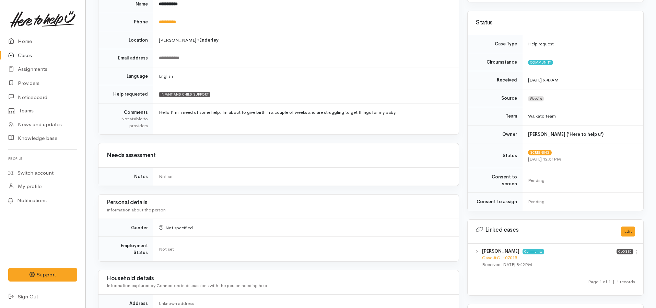
scroll to position [29, 0]
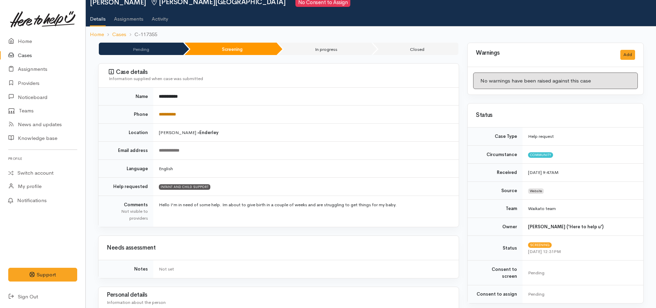
click at [166, 113] on link "**********" at bounding box center [167, 114] width 17 height 4
